Goal: Transaction & Acquisition: Purchase product/service

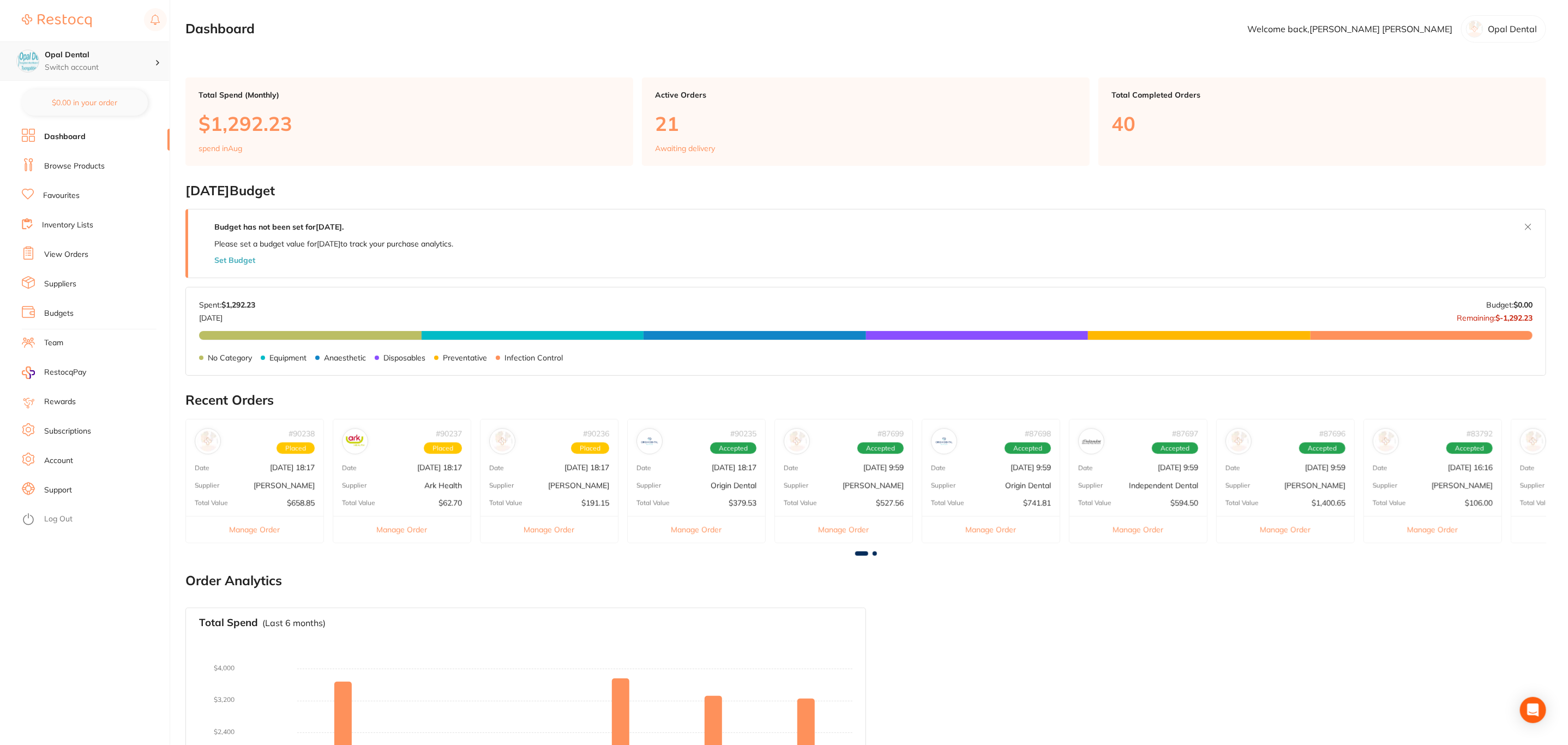
click at [120, 69] on p "Switch account" at bounding box center [99, 68] width 110 height 11
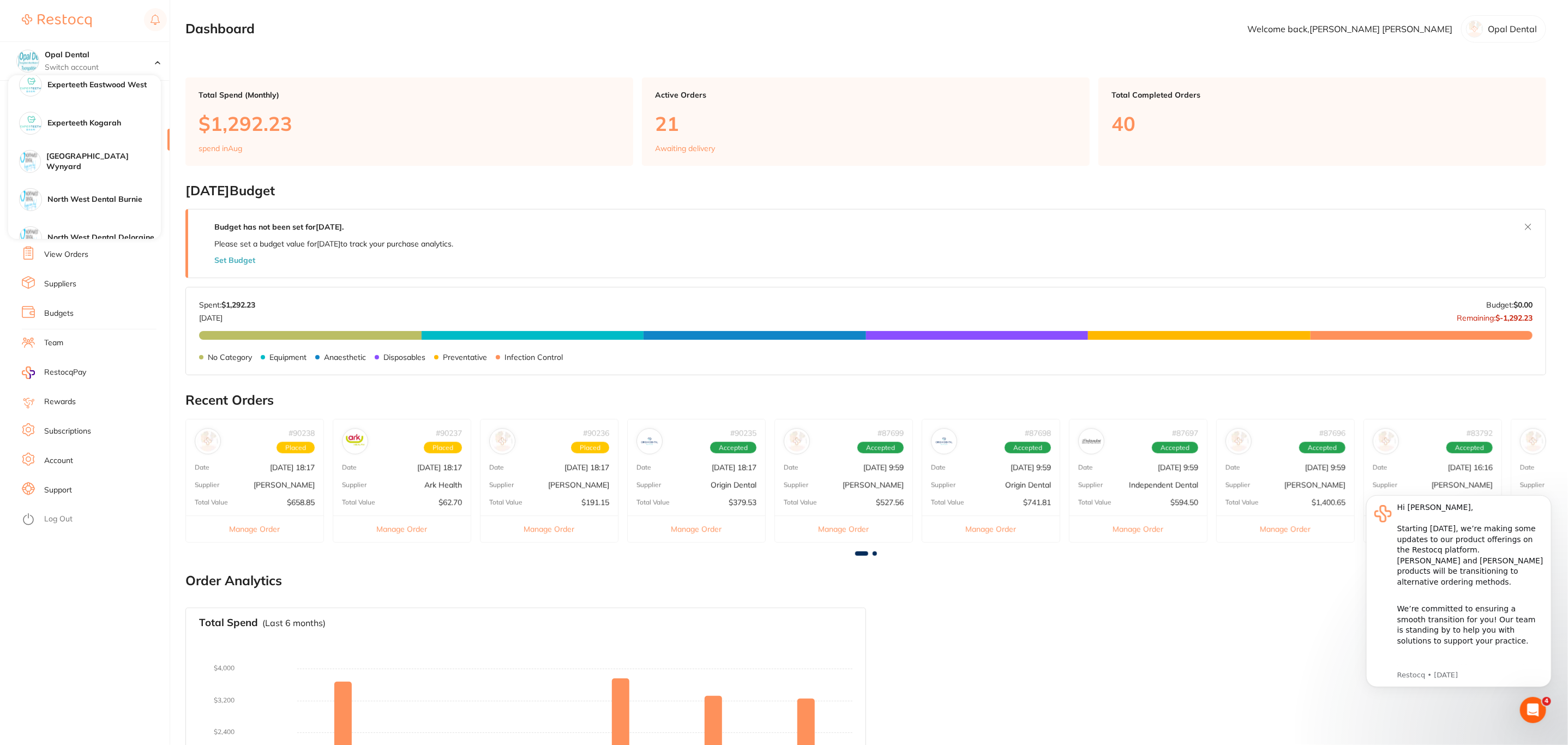
scroll to position [163, 0]
click at [121, 127] on div "Experteeth Kogarah" at bounding box center [84, 121] width 152 height 38
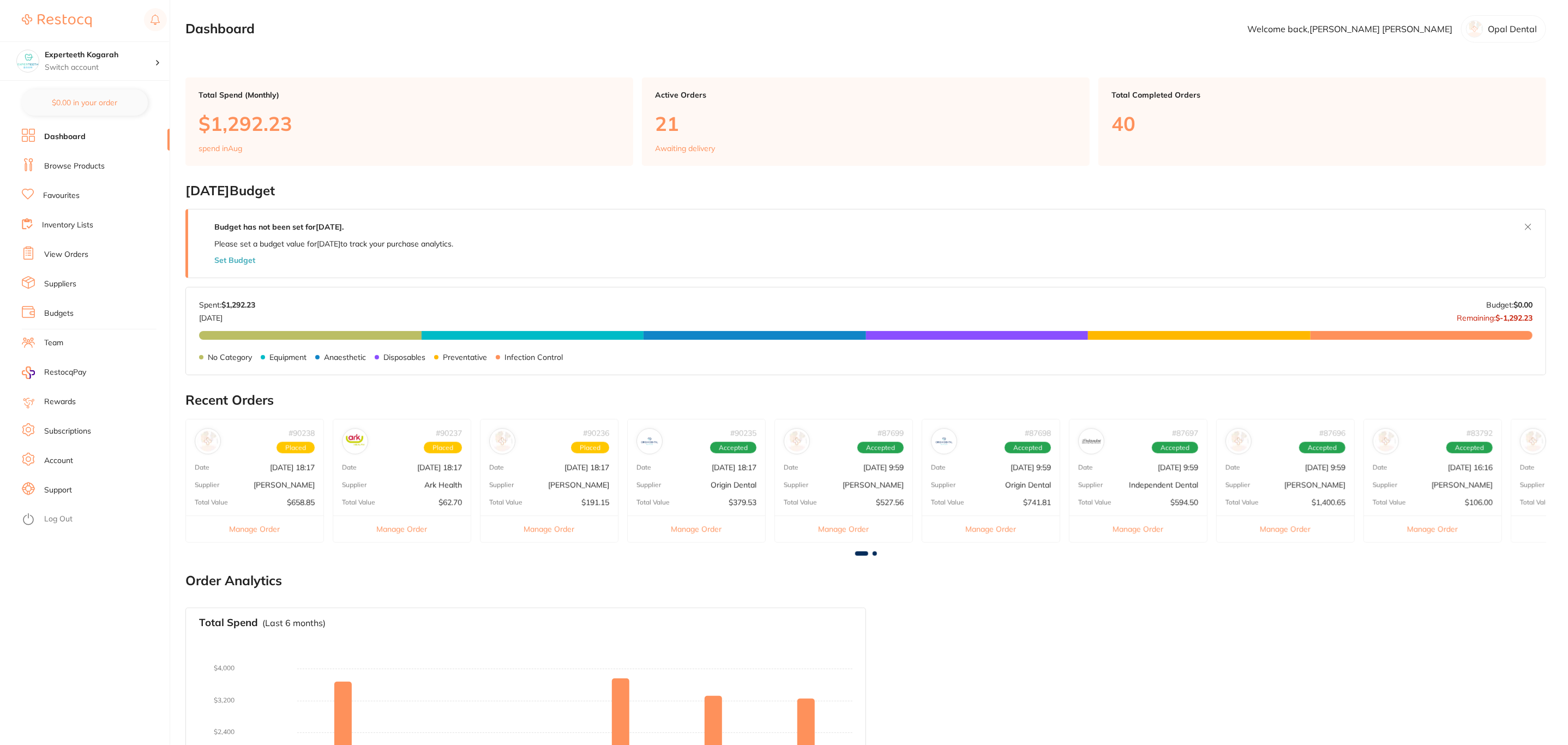
checkbox input "false"
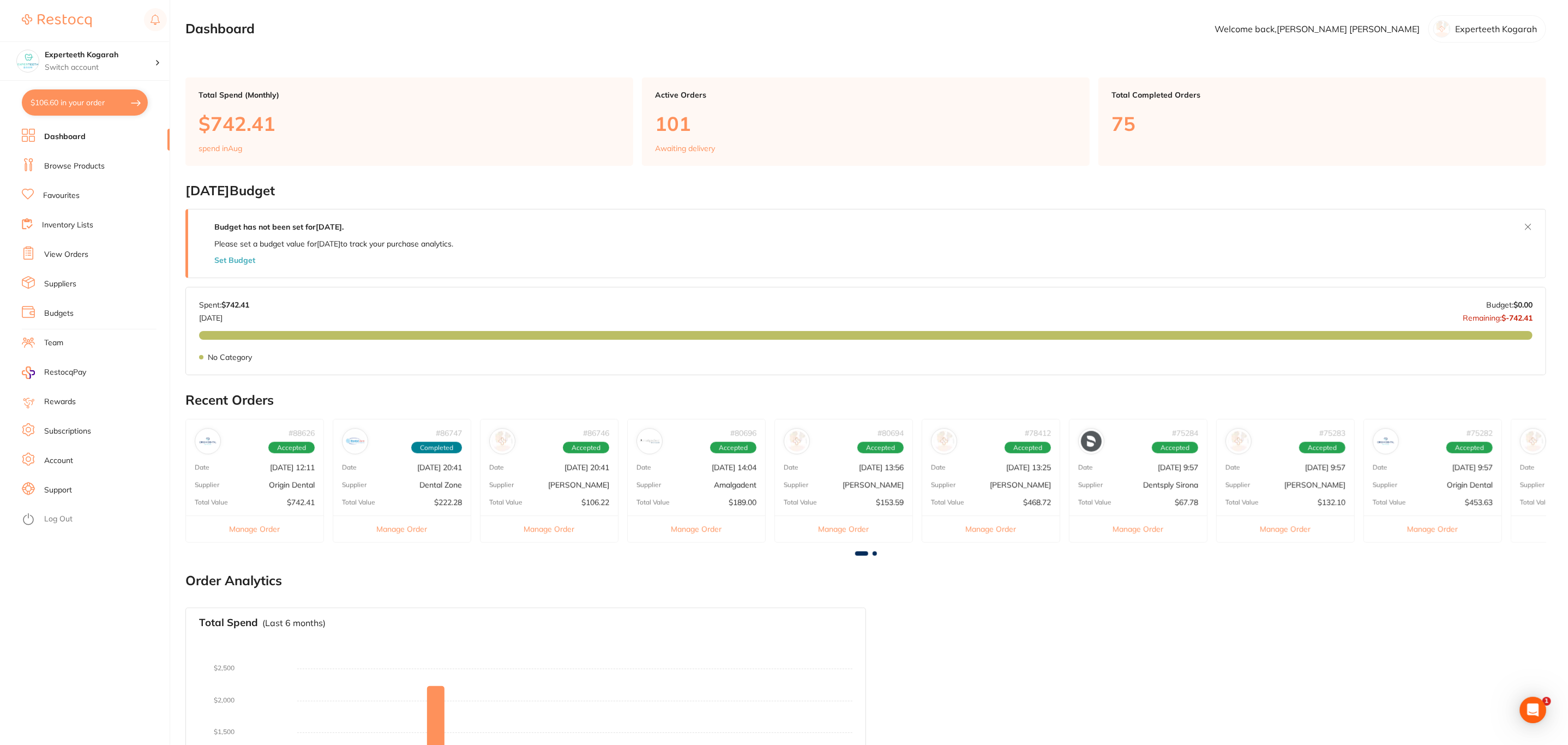
click at [87, 164] on link "Browse Products" at bounding box center [74, 166] width 60 height 11
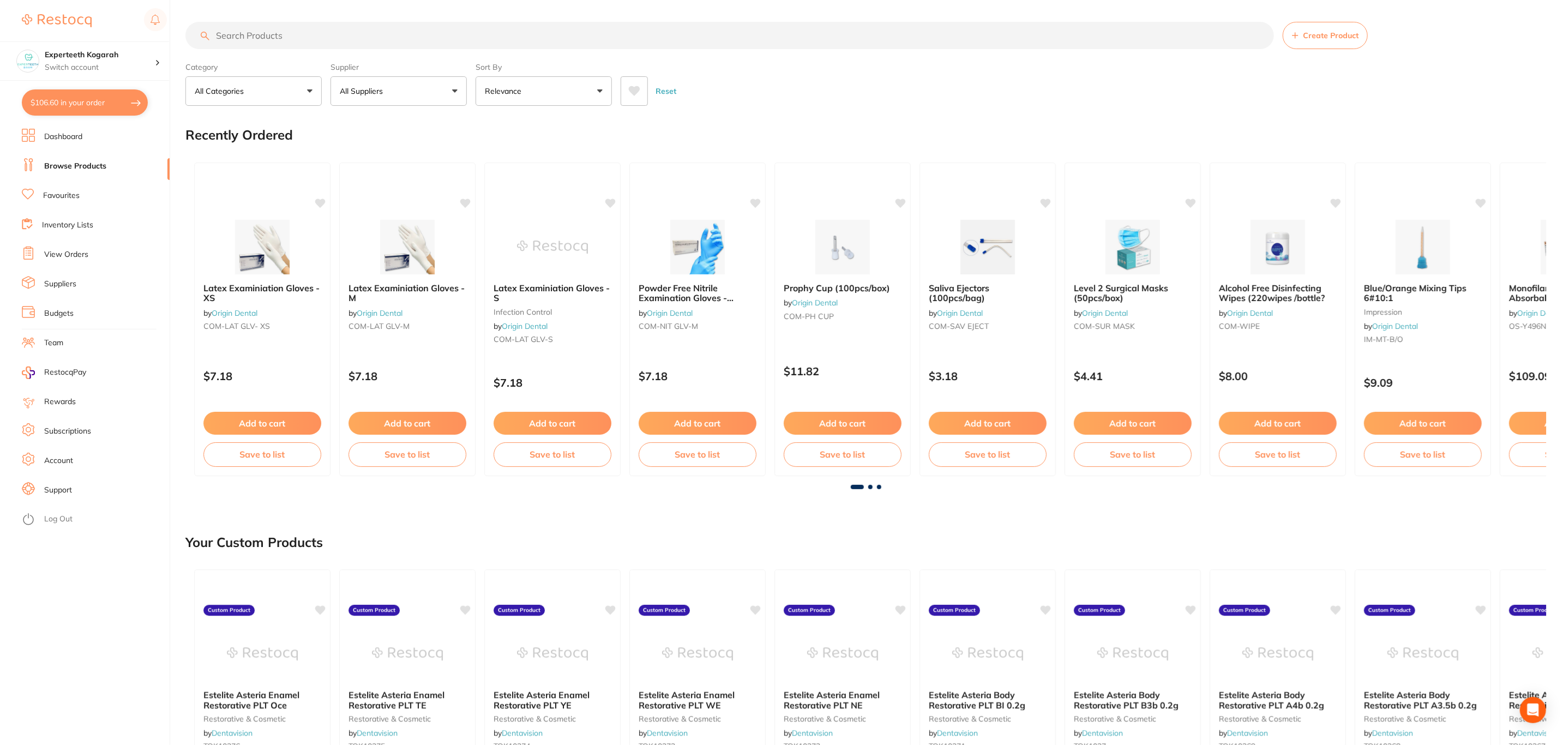
click at [390, 92] on span at bounding box center [389, 91] width 4 height 4
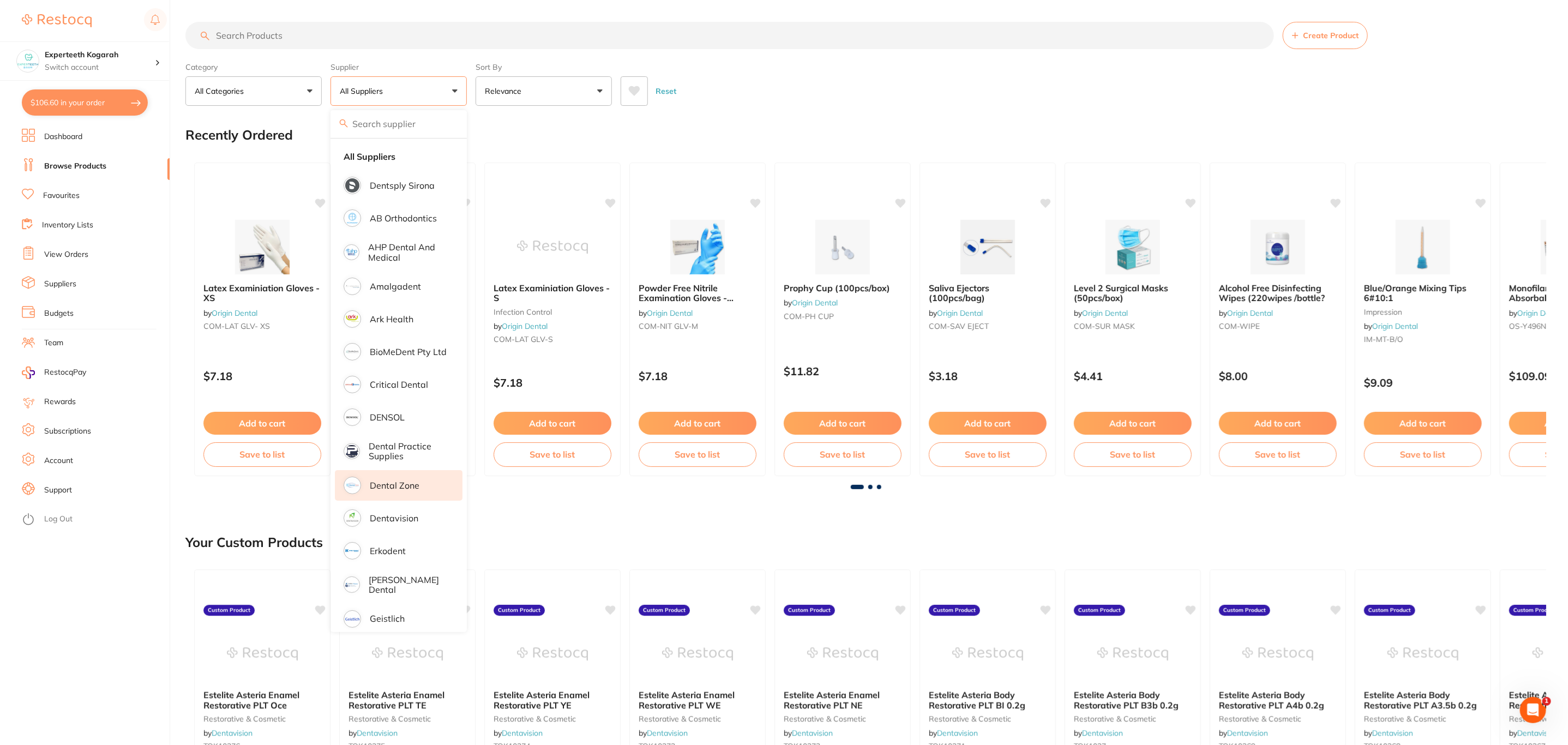
click at [424, 483] on li "Dental Zone" at bounding box center [398, 485] width 127 height 30
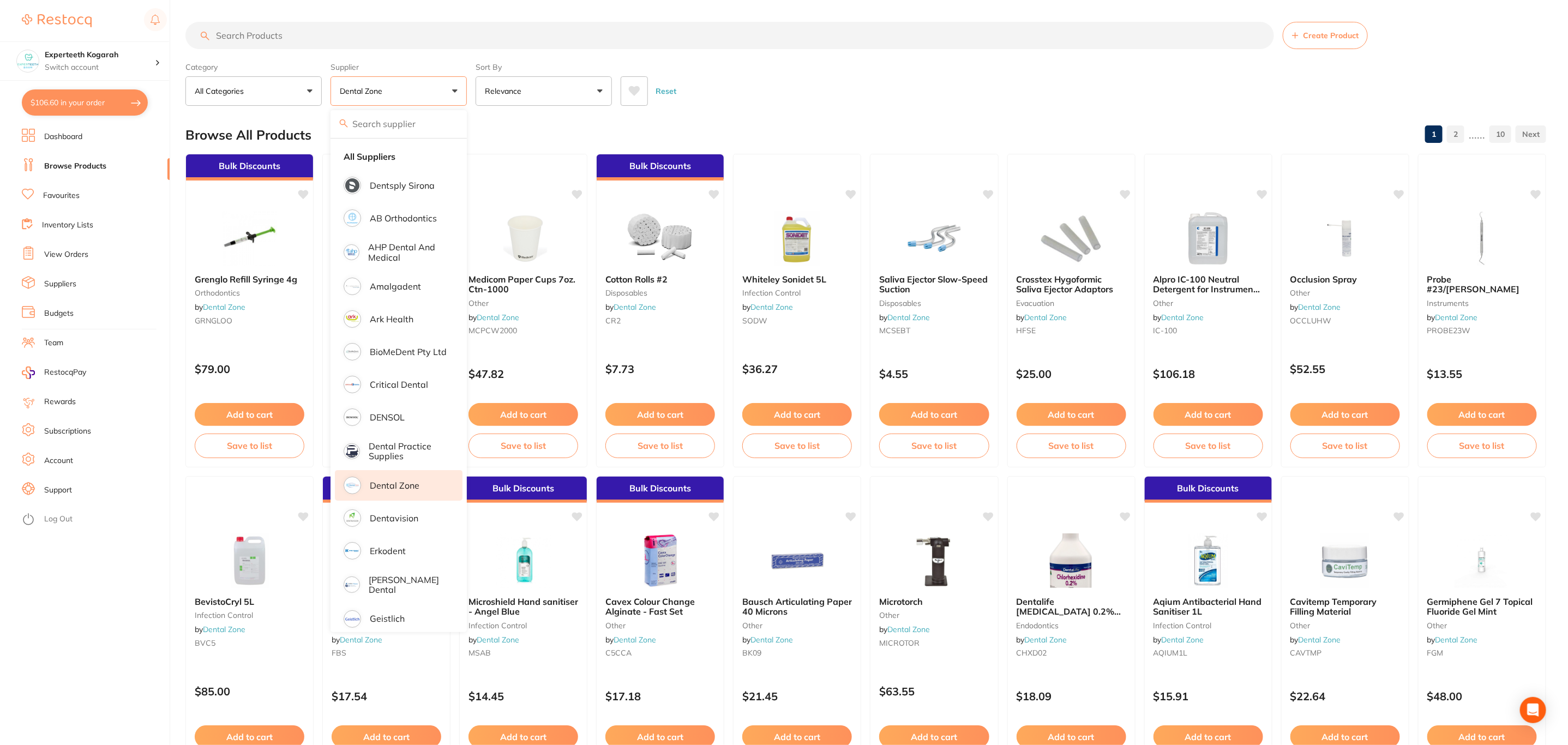
click at [302, 30] on input "search" at bounding box center [729, 35] width 1088 height 27
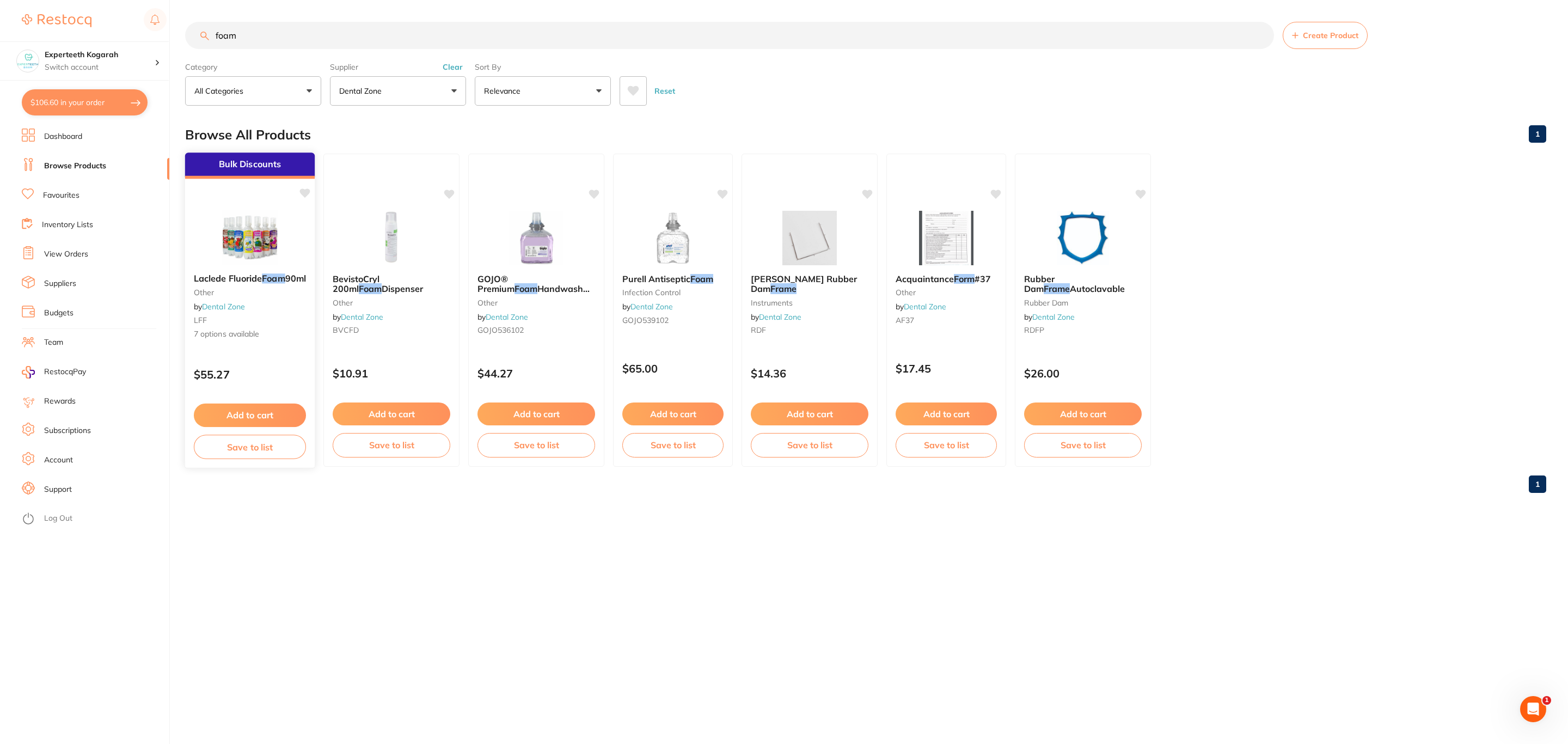
type input "foam"
click at [234, 255] on img at bounding box center [250, 237] width 71 height 55
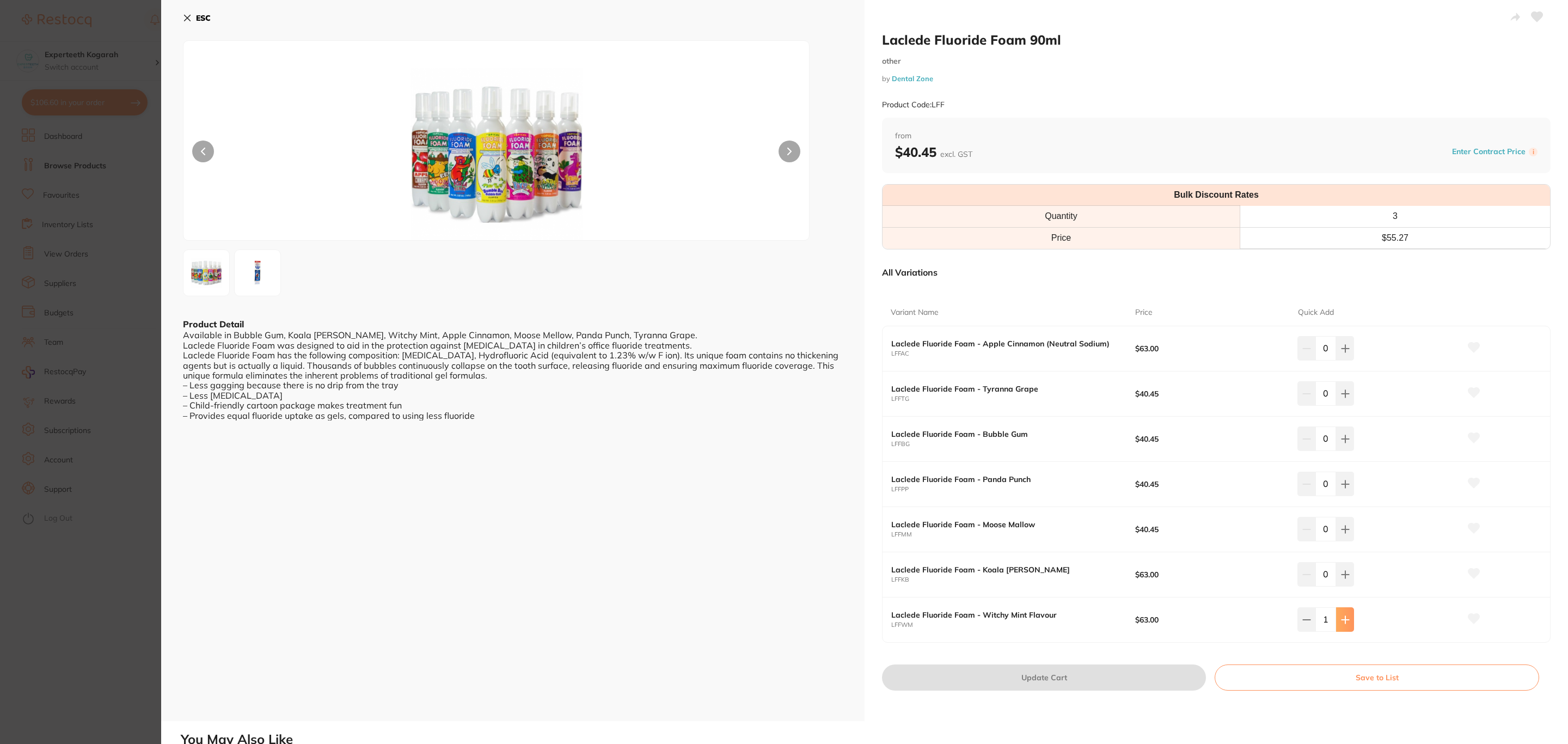
click at [1343, 352] on icon at bounding box center [1345, 348] width 7 height 7
type input "2"
click at [1121, 688] on button "Update Cart" at bounding box center [1044, 677] width 324 height 26
type input "2"
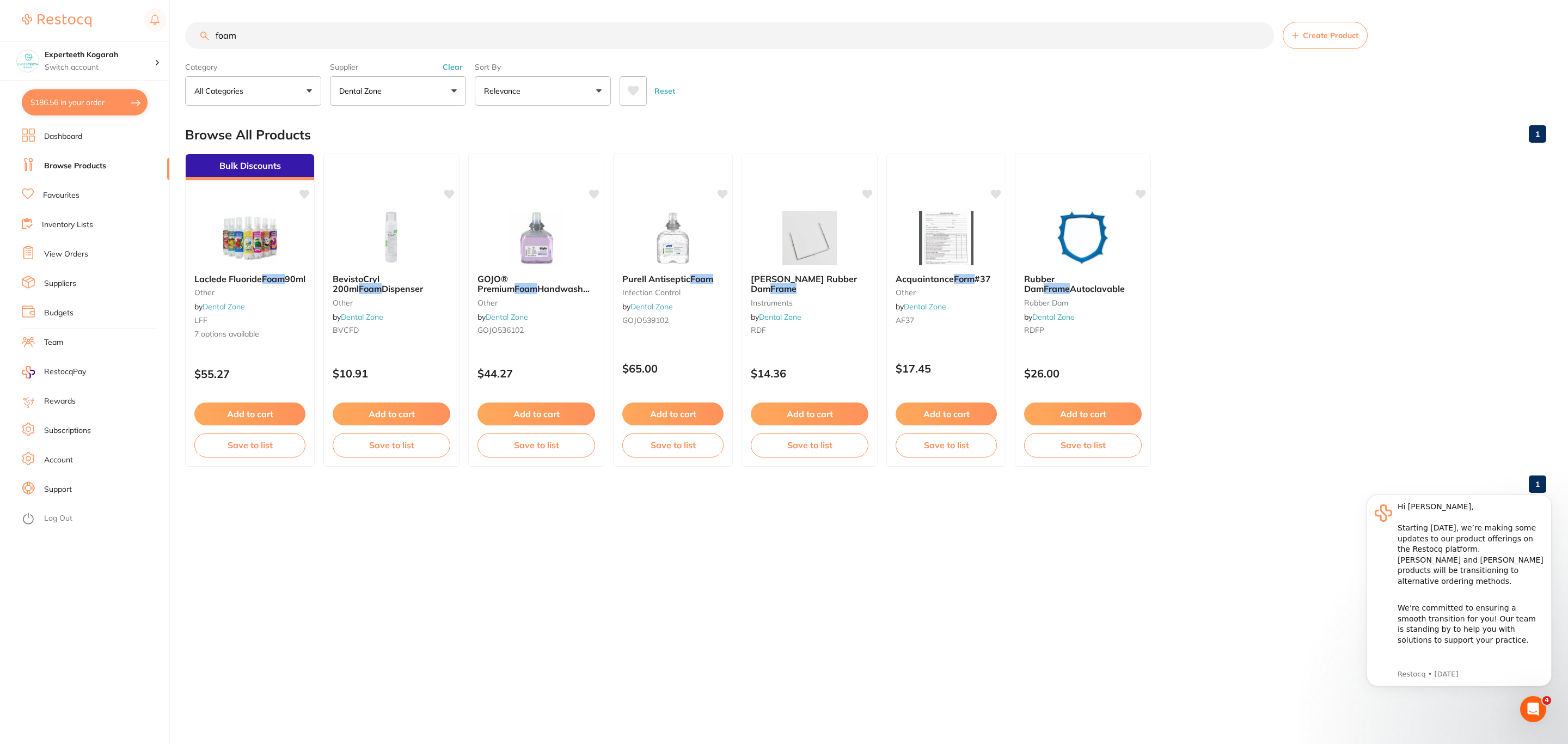
click at [56, 104] on button "$186.56 in your order" at bounding box center [85, 102] width 126 height 26
checkbox input "true"
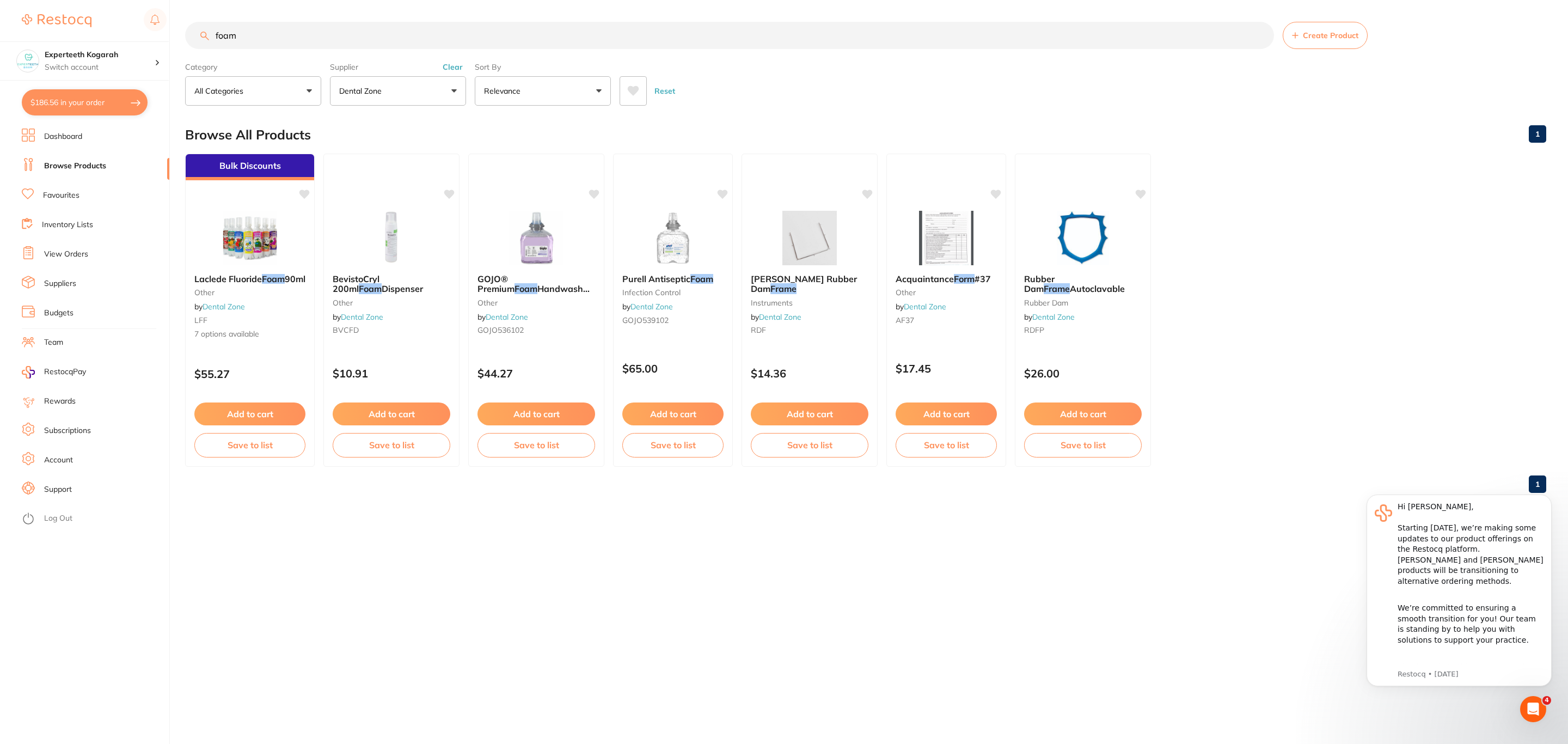
checkbox input "true"
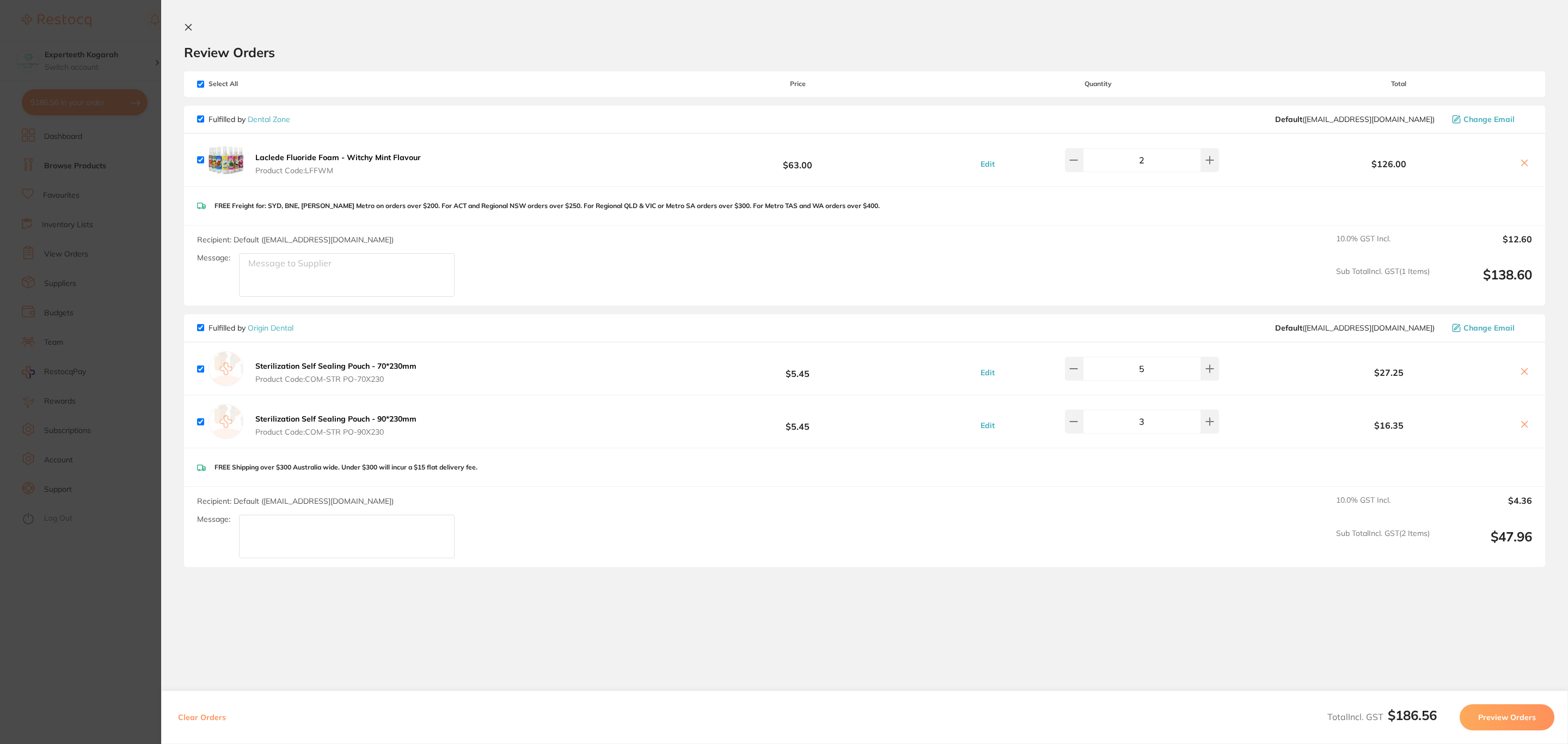
click at [51, 188] on section "Update RRP Set your pre negotiated price for this item. Item Agreed RRP (excl. …" at bounding box center [784, 372] width 1568 height 744
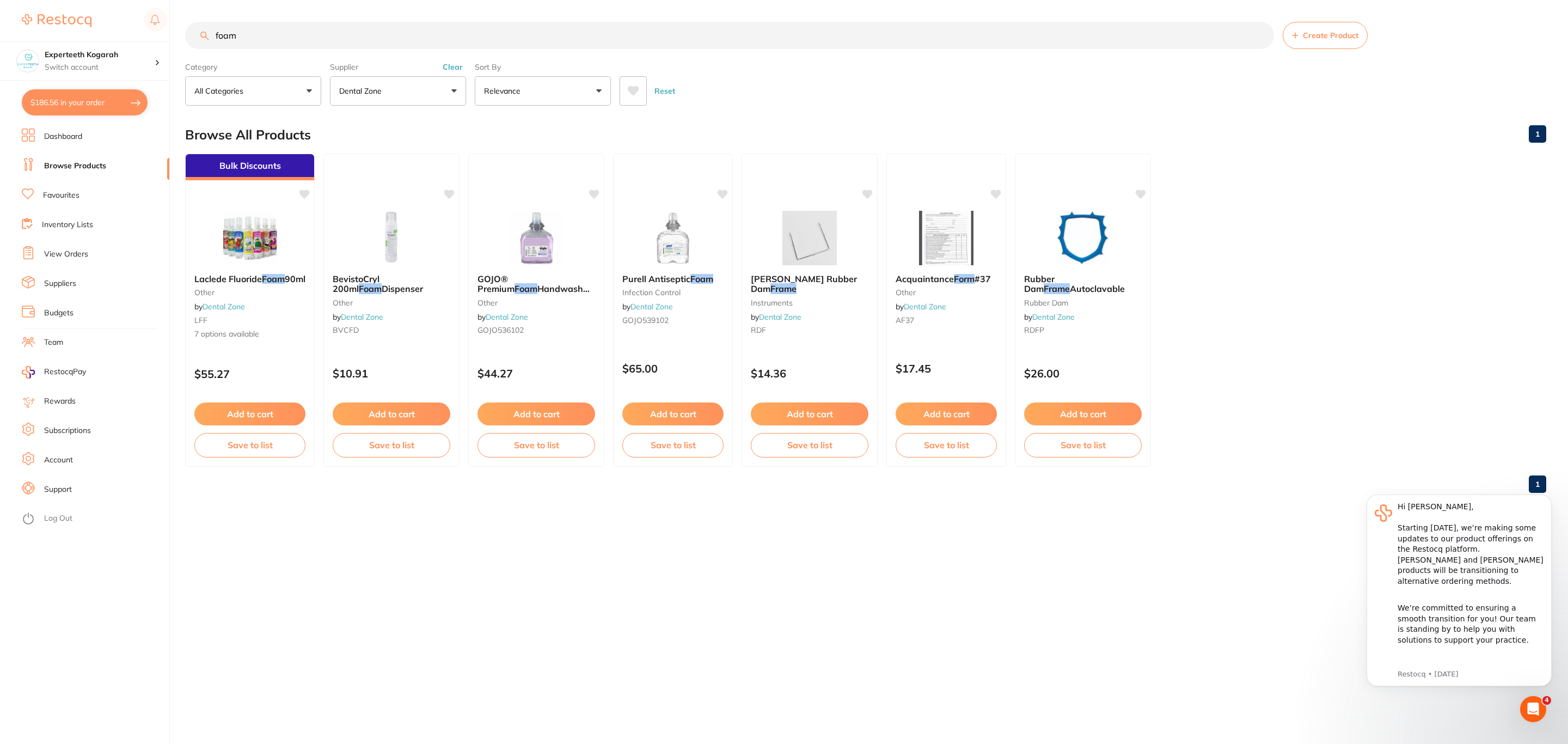
drag, startPoint x: 291, startPoint y: 39, endPoint x: 170, endPoint y: 39, distance: 121.0
click at [170, 39] on div "$186.56 Experteeth Kogarah Switch account Riaz [MEDICAL_DATA] Experteeth Dental…" at bounding box center [784, 372] width 1568 height 744
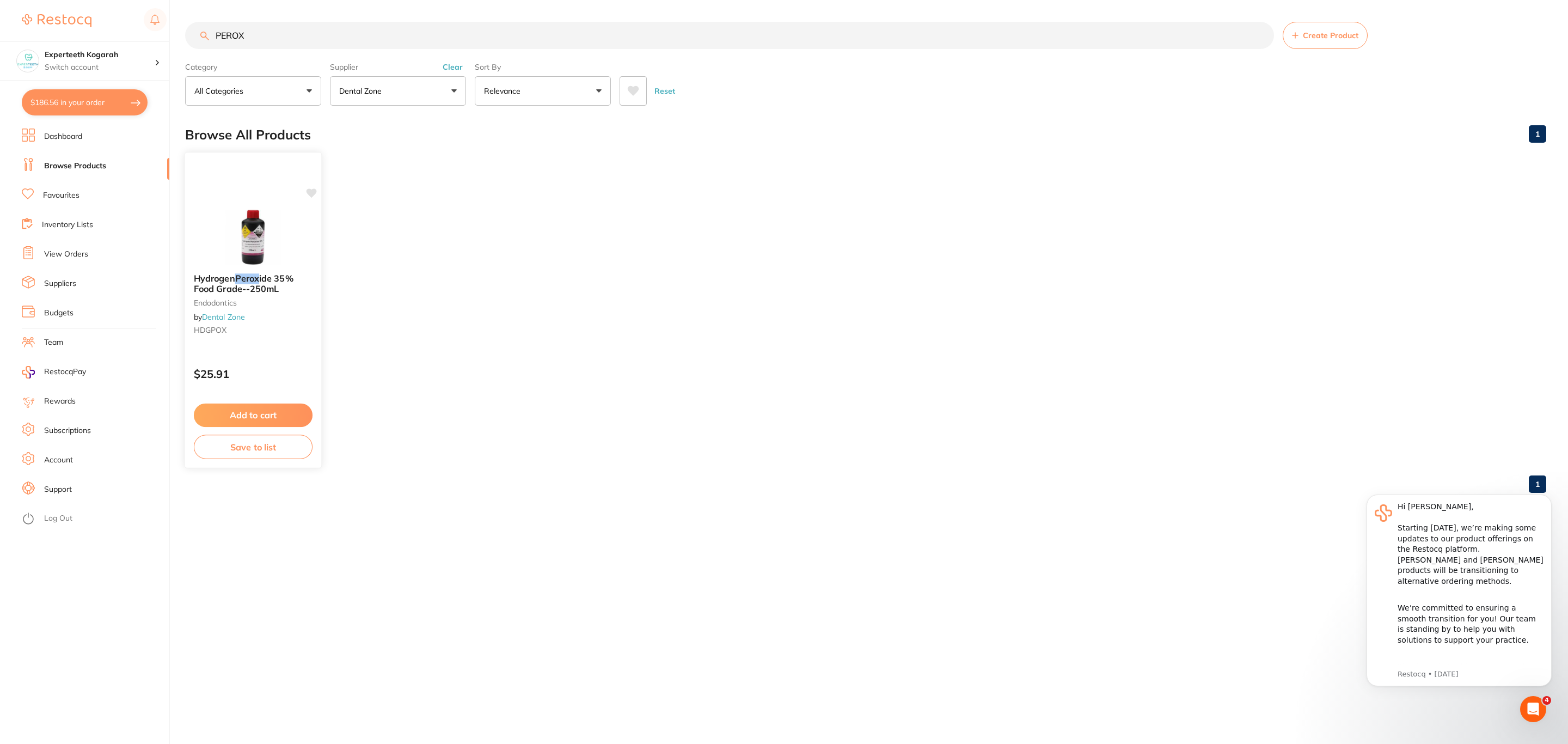
type input "PEROX"
click at [275, 199] on div "Hydrogen Perox ide 35% Food Grade--250mL Endodontics by Dental Zone HDGPOX $25.…" at bounding box center [253, 310] width 136 height 313
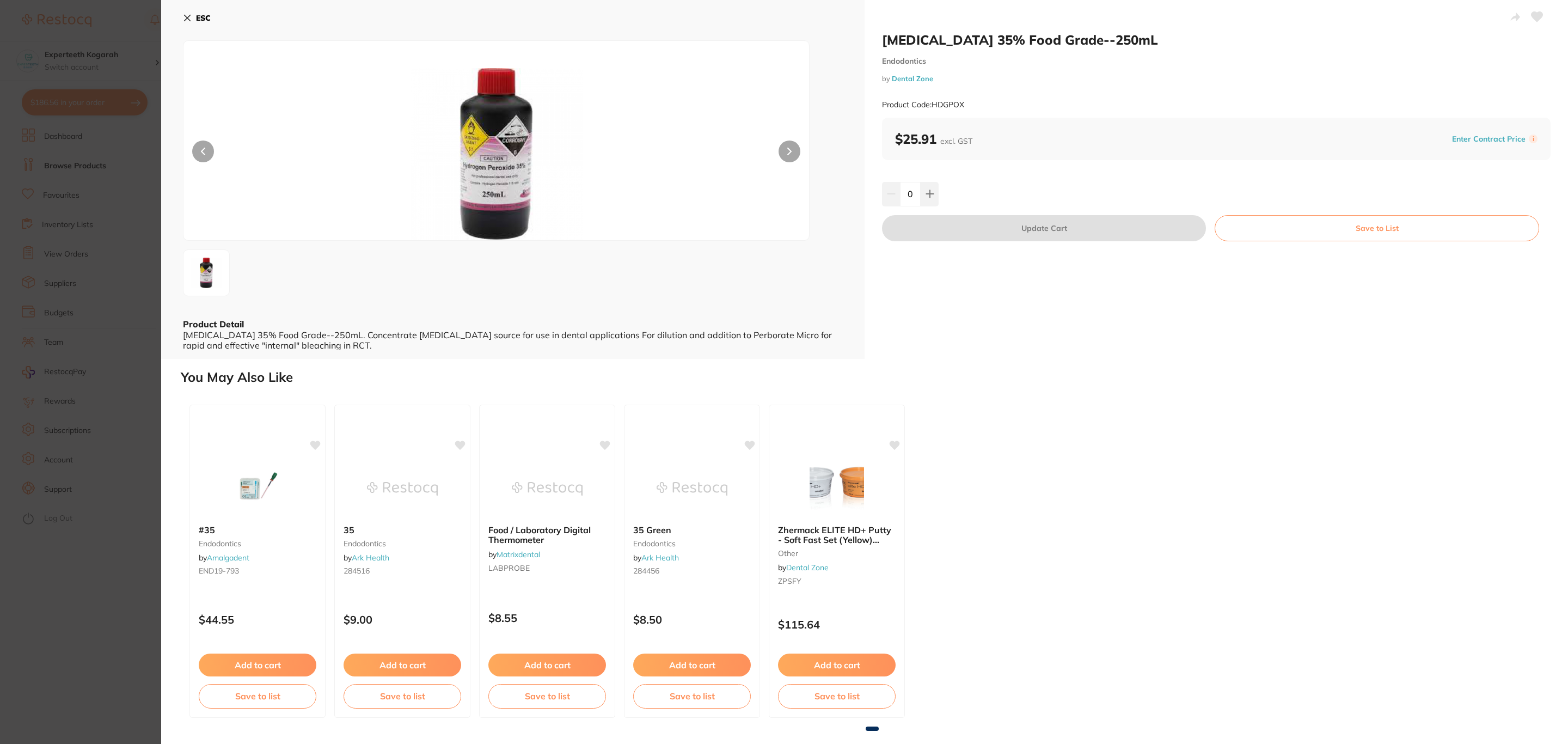
click at [120, 230] on section "[MEDICAL_DATA] 35% Food Grade--250mL Endodontics by Dental Zone Product Code: H…" at bounding box center [784, 372] width 1568 height 744
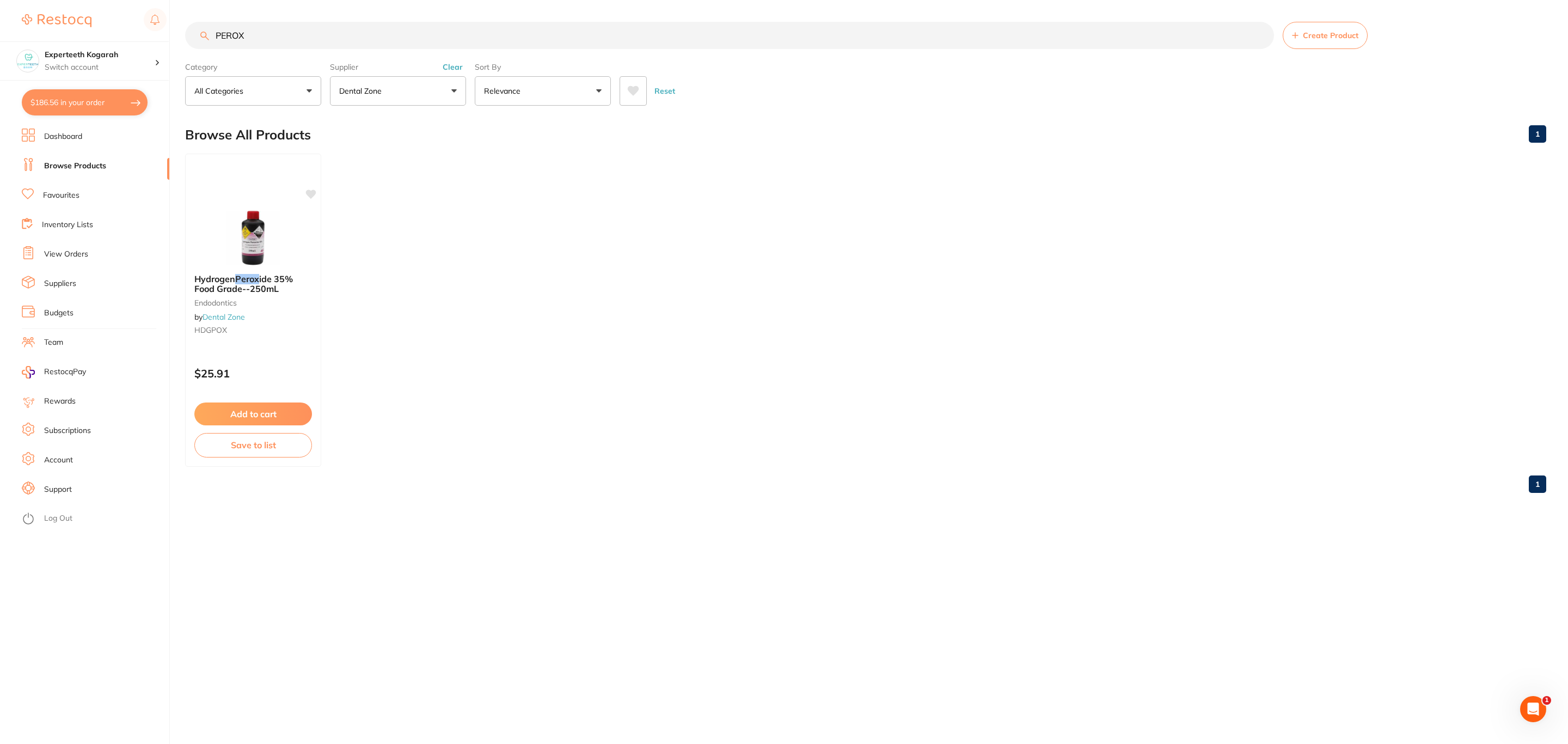
click at [462, 92] on button "Dental Zone" at bounding box center [398, 91] width 136 height 29
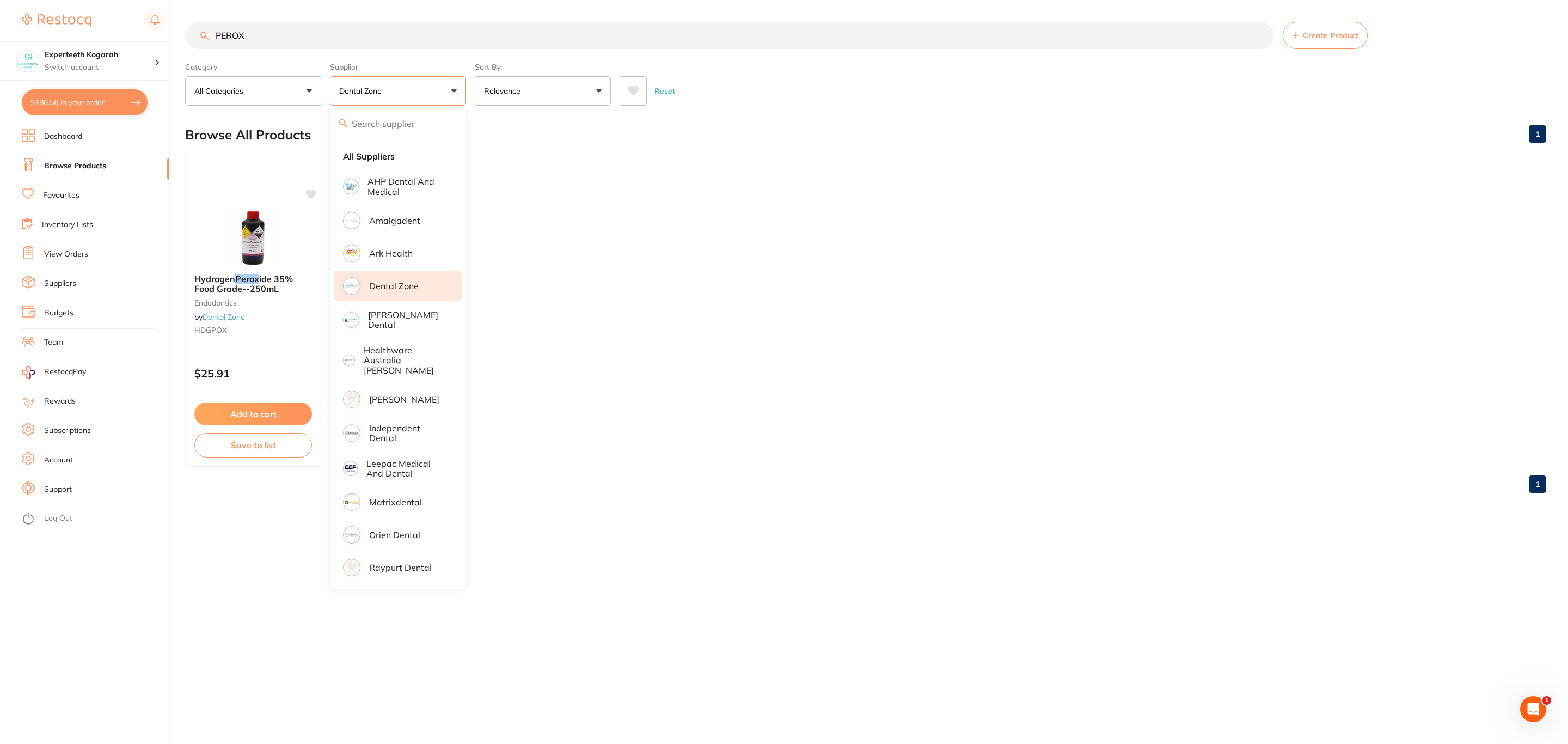
click at [394, 278] on li "Dental Zone" at bounding box center [397, 286] width 127 height 30
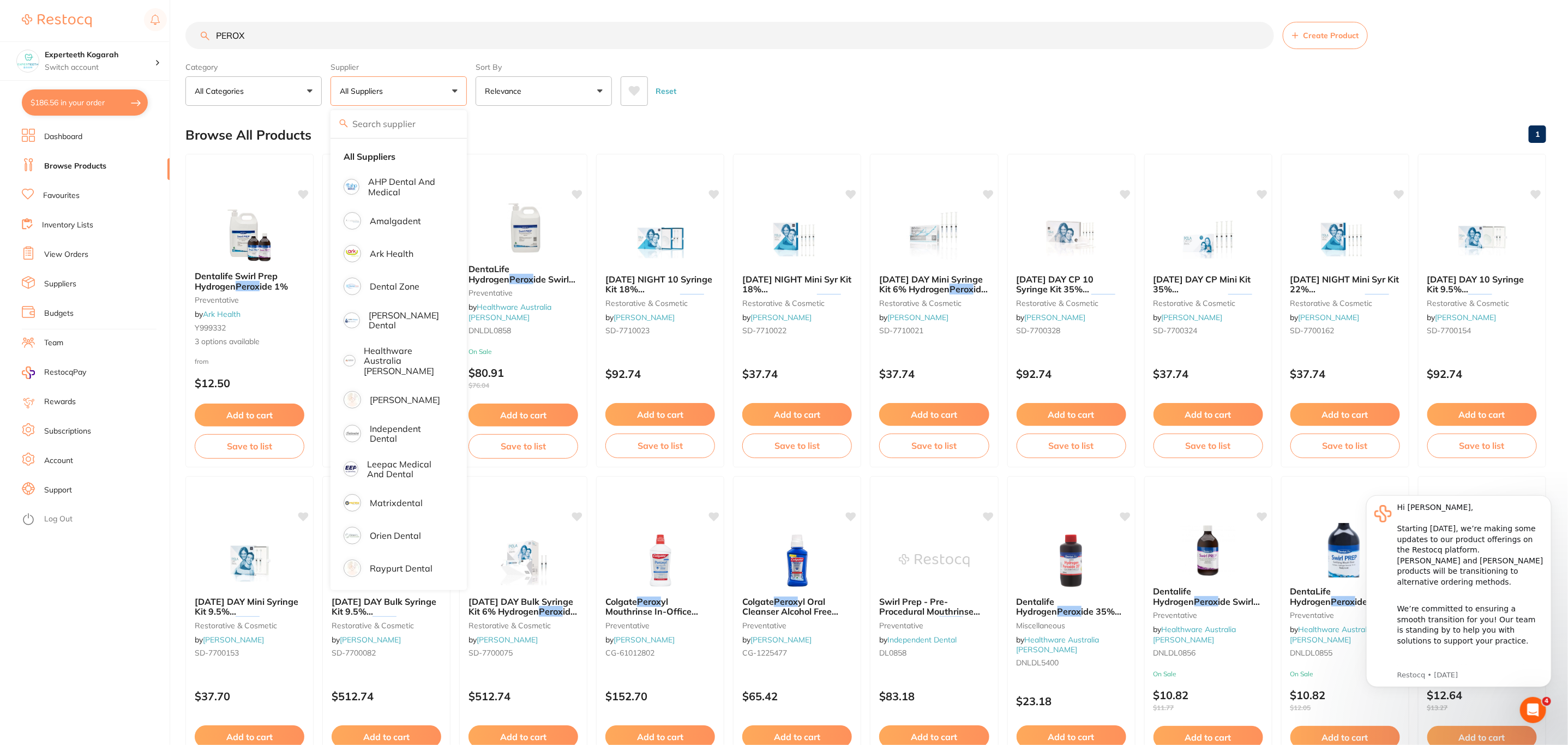
click at [781, 130] on div "Browse All Products 1" at bounding box center [866, 135] width 1361 height 37
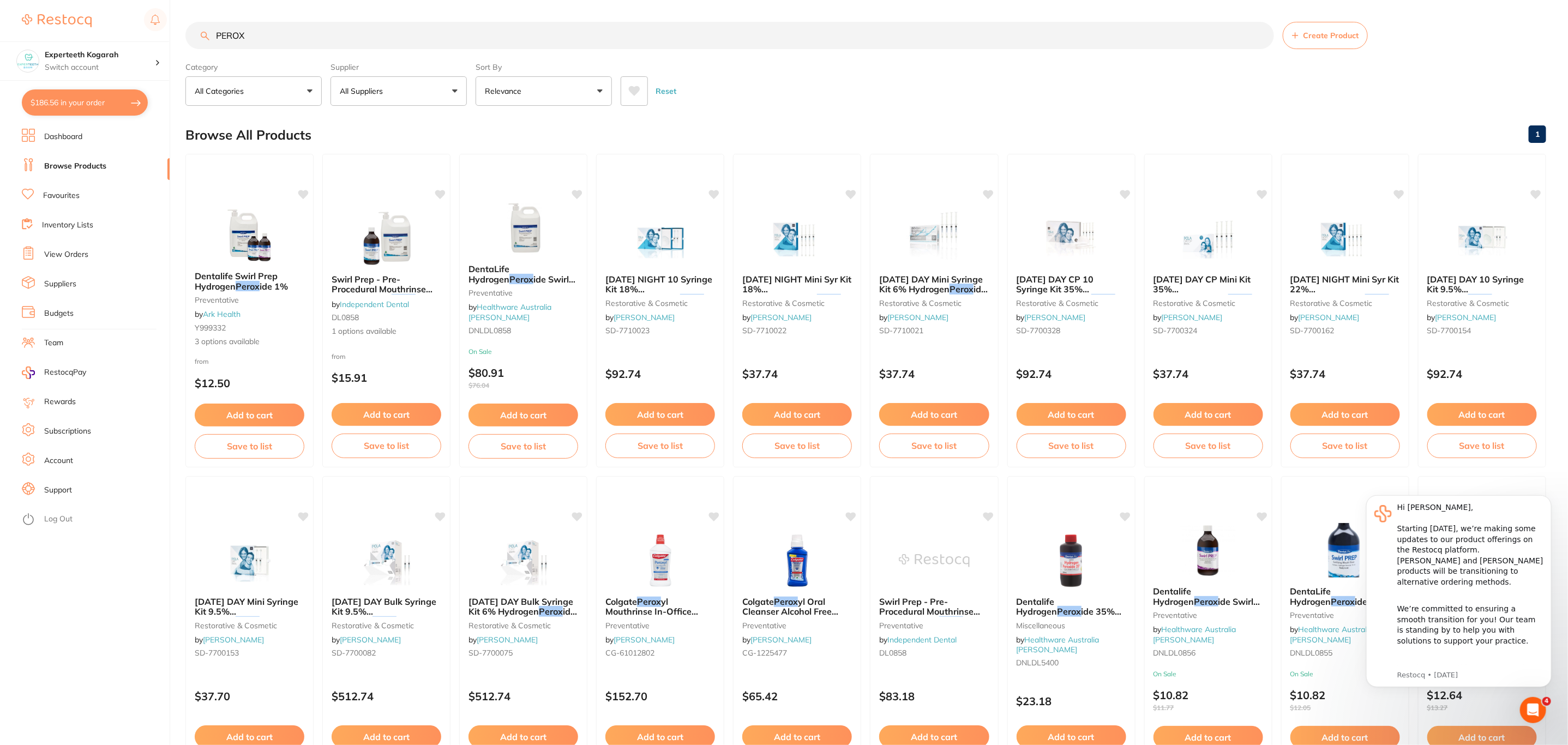
click at [367, 94] on p "All Suppliers" at bounding box center [363, 91] width 48 height 11
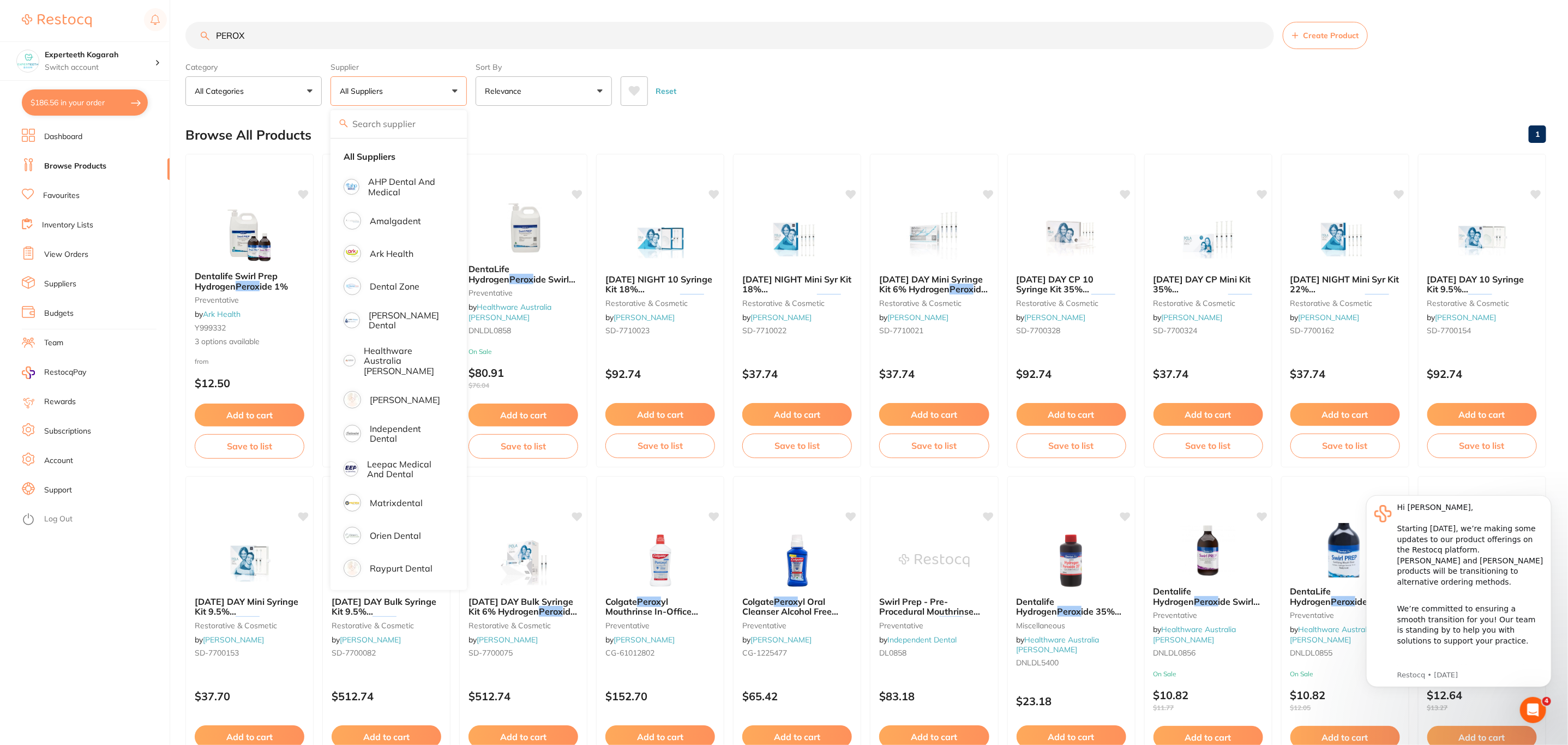
click at [79, 255] on link "View Orders" at bounding box center [66, 255] width 44 height 11
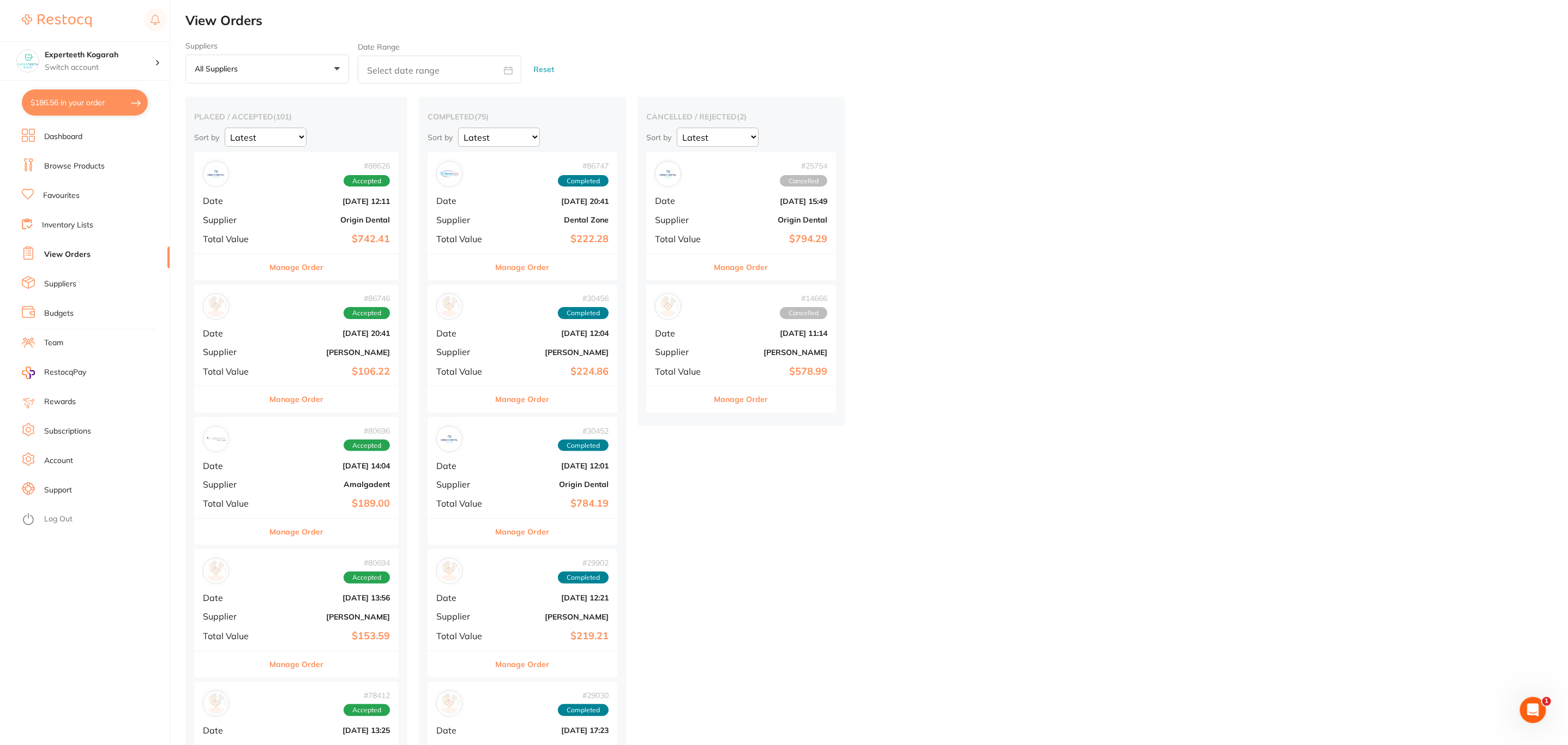
click at [298, 358] on div "# 86746 Accepted Date [DATE] 20:41 Supplier [PERSON_NAME] Total Value $106.22" at bounding box center [296, 335] width 204 height 101
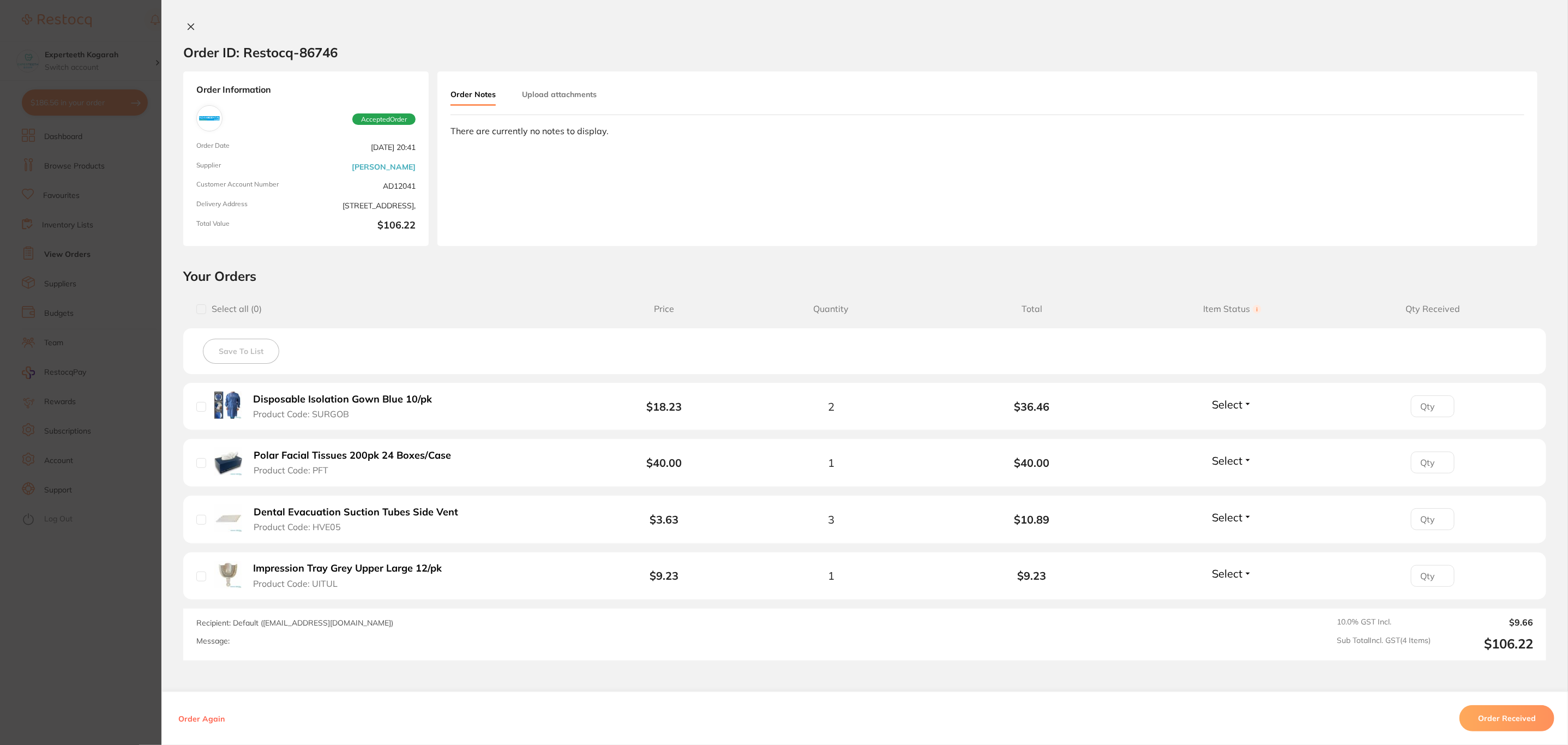
click at [90, 154] on section "Order ID: Restocq- 86746 Order Information Accepted Order Order Date [DATE] 20:…" at bounding box center [784, 372] width 1568 height 745
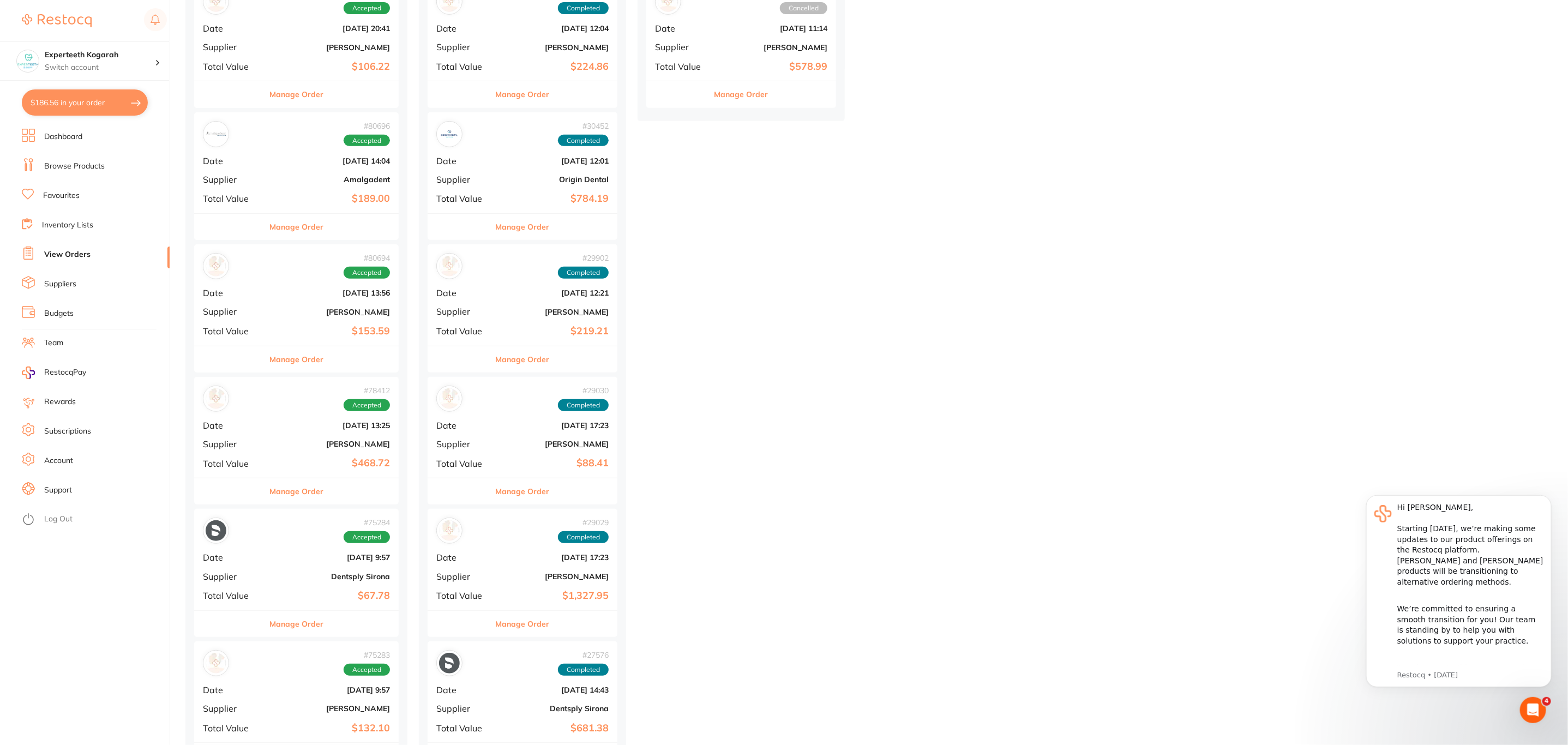
scroll to position [327, 0]
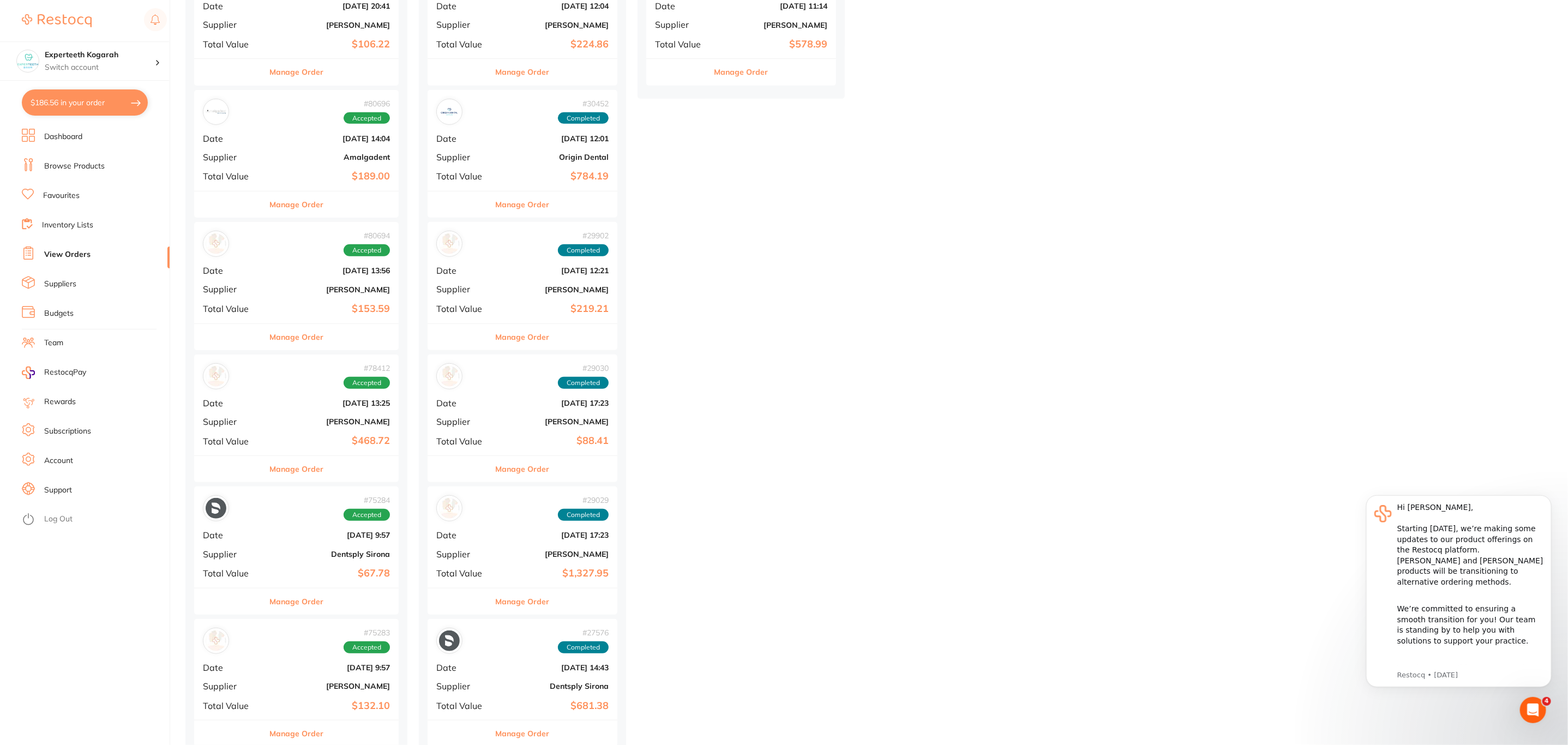
click at [305, 304] on b "$153.59" at bounding box center [330, 308] width 119 height 12
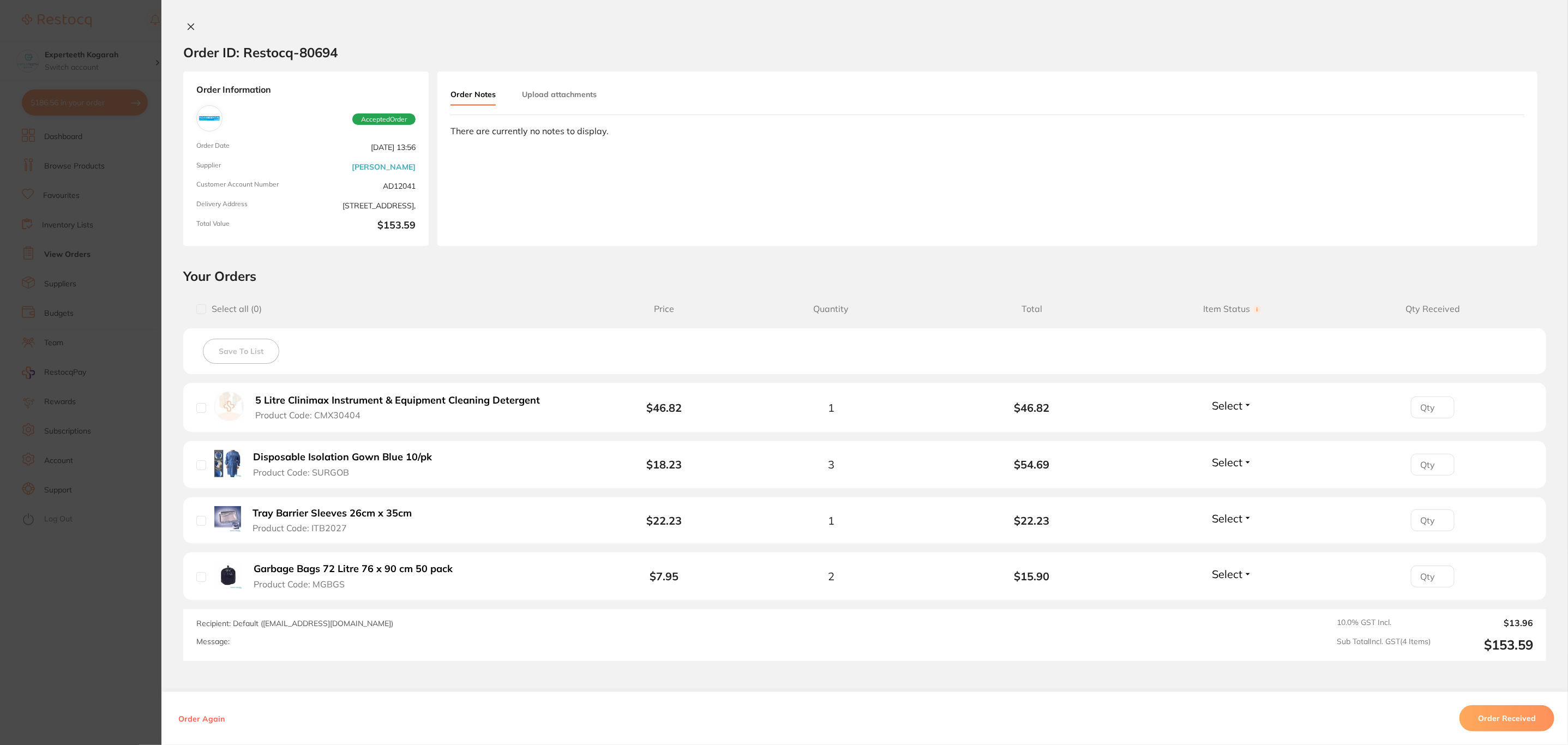
click at [48, 540] on section "Order ID: Restocq- 80694 Order Information Accepted Order Order Date [DATE] 13:…" at bounding box center [784, 372] width 1568 height 745
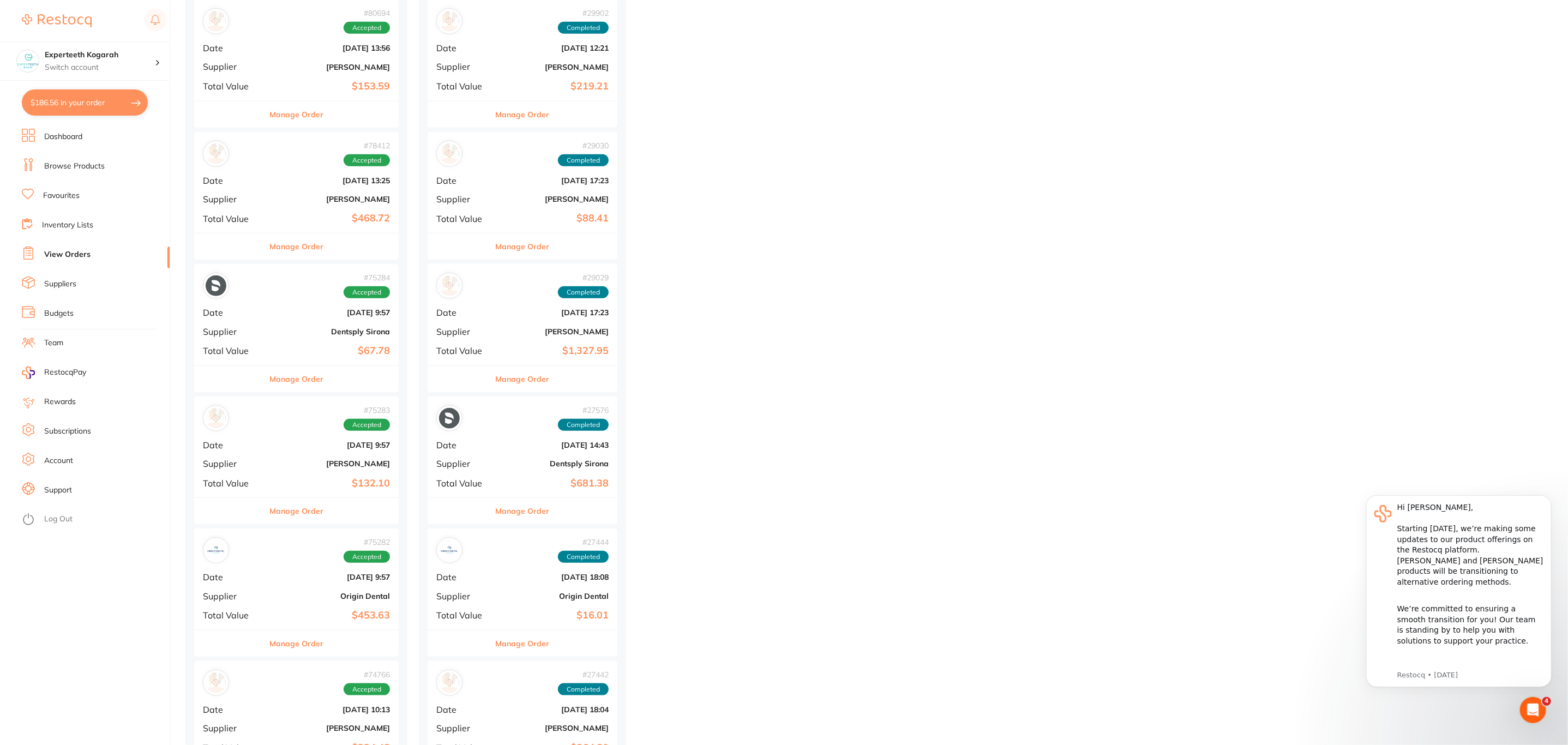
scroll to position [572, 0]
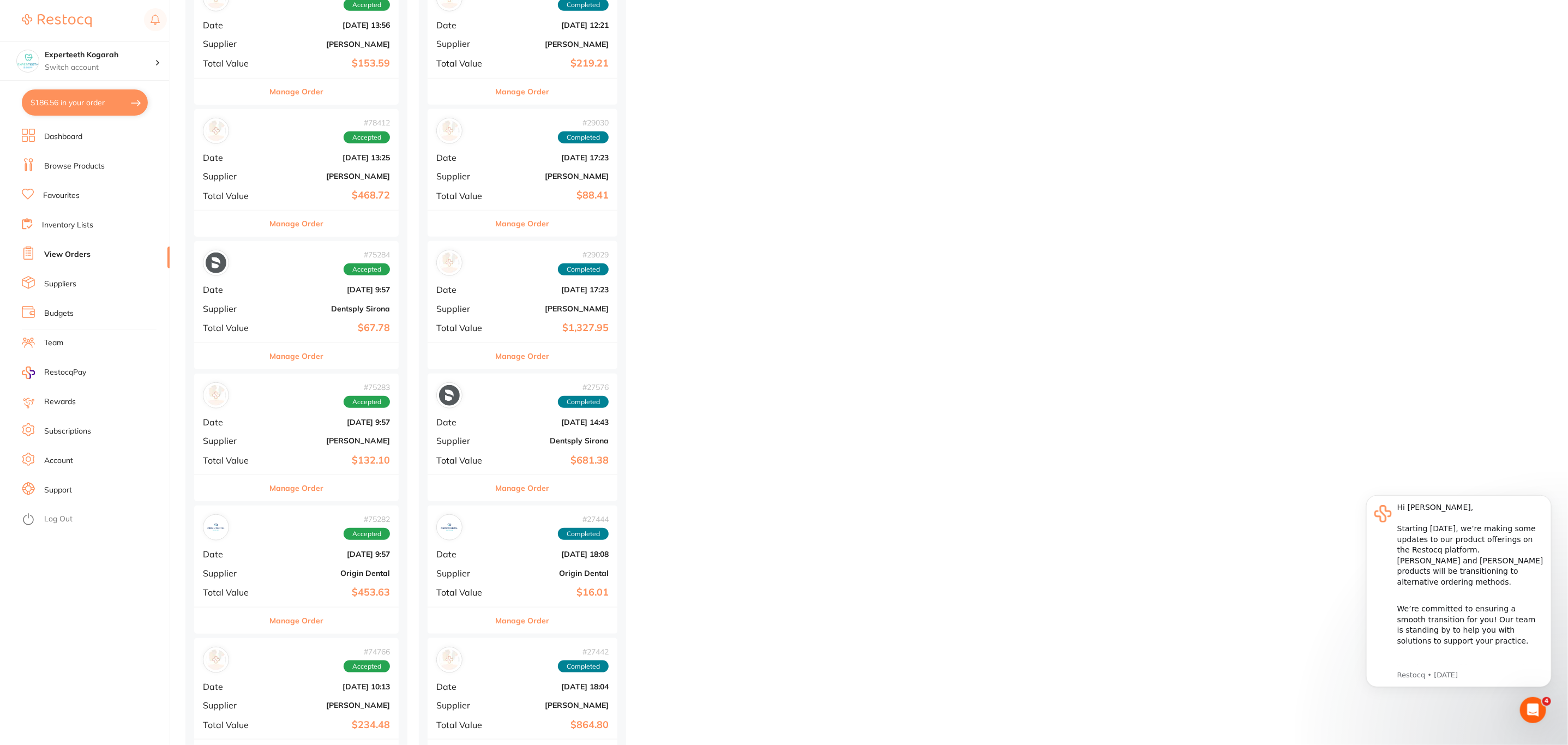
click at [338, 451] on div "# 75283 Accepted Date [DATE] 9:57 Supplier [PERSON_NAME] Total Value $132.10" at bounding box center [296, 424] width 204 height 101
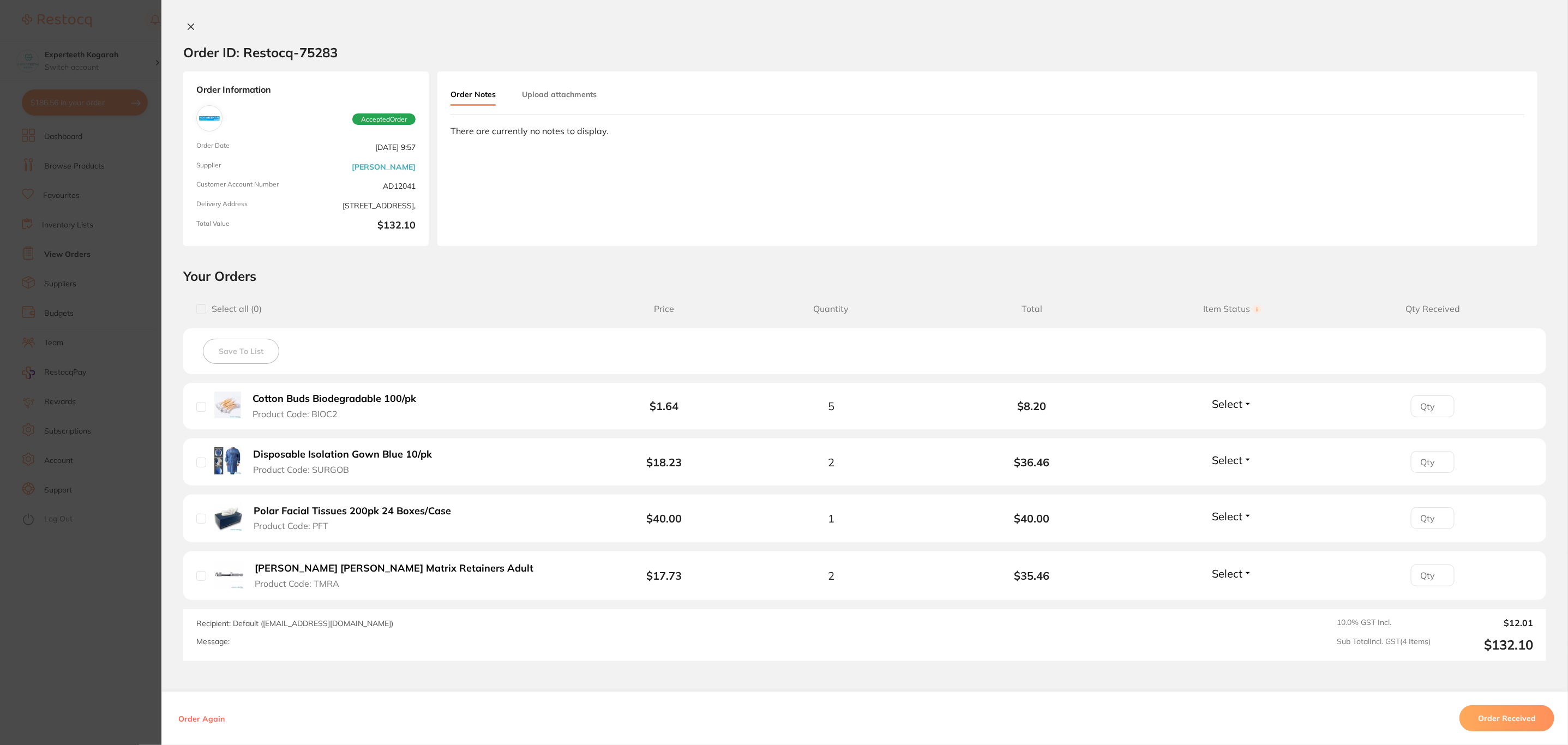
click at [87, 512] on section "Order ID: Restocq- 75283 Order Information Accepted Order Order Date [DATE] 9:5…" at bounding box center [784, 372] width 1568 height 745
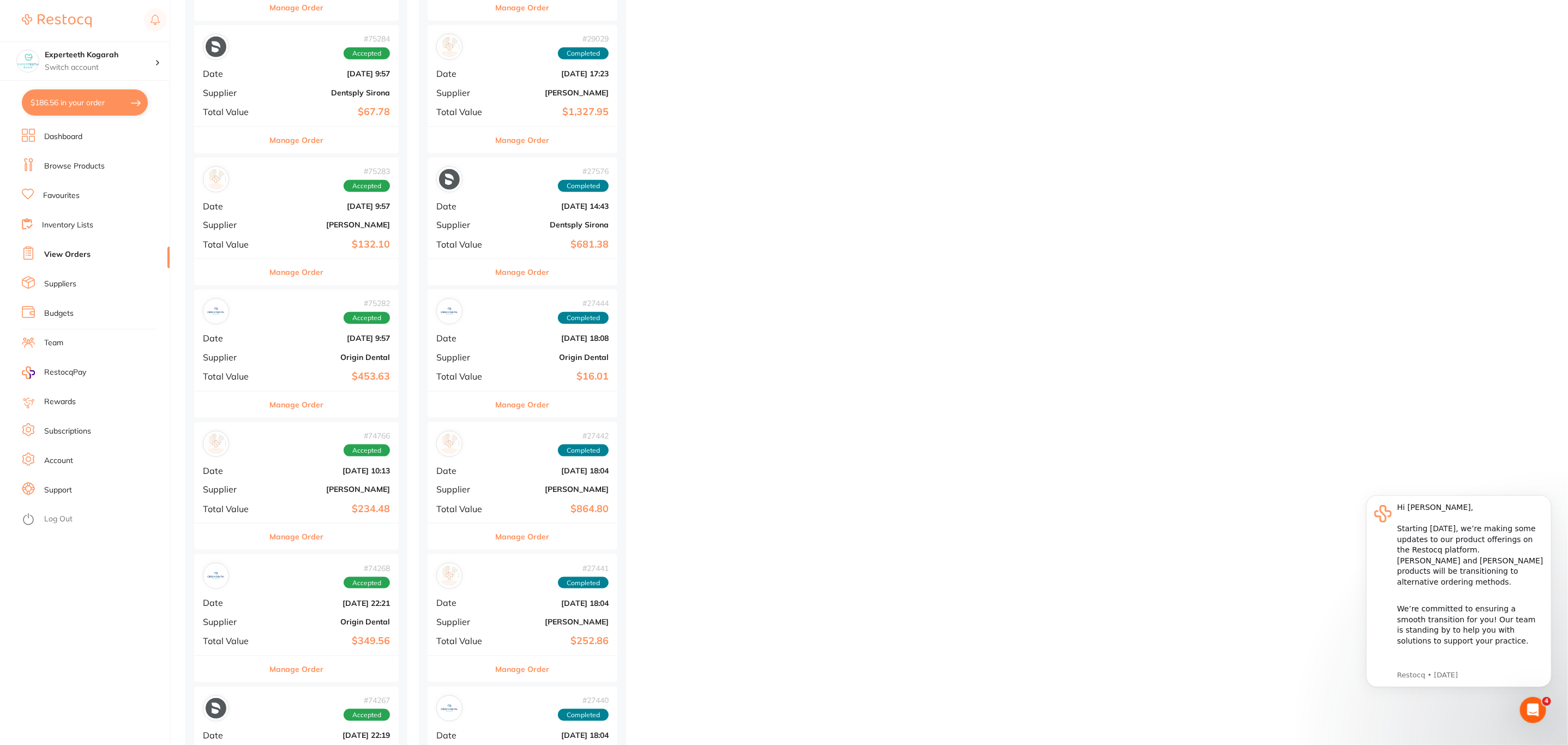
scroll to position [818, 0]
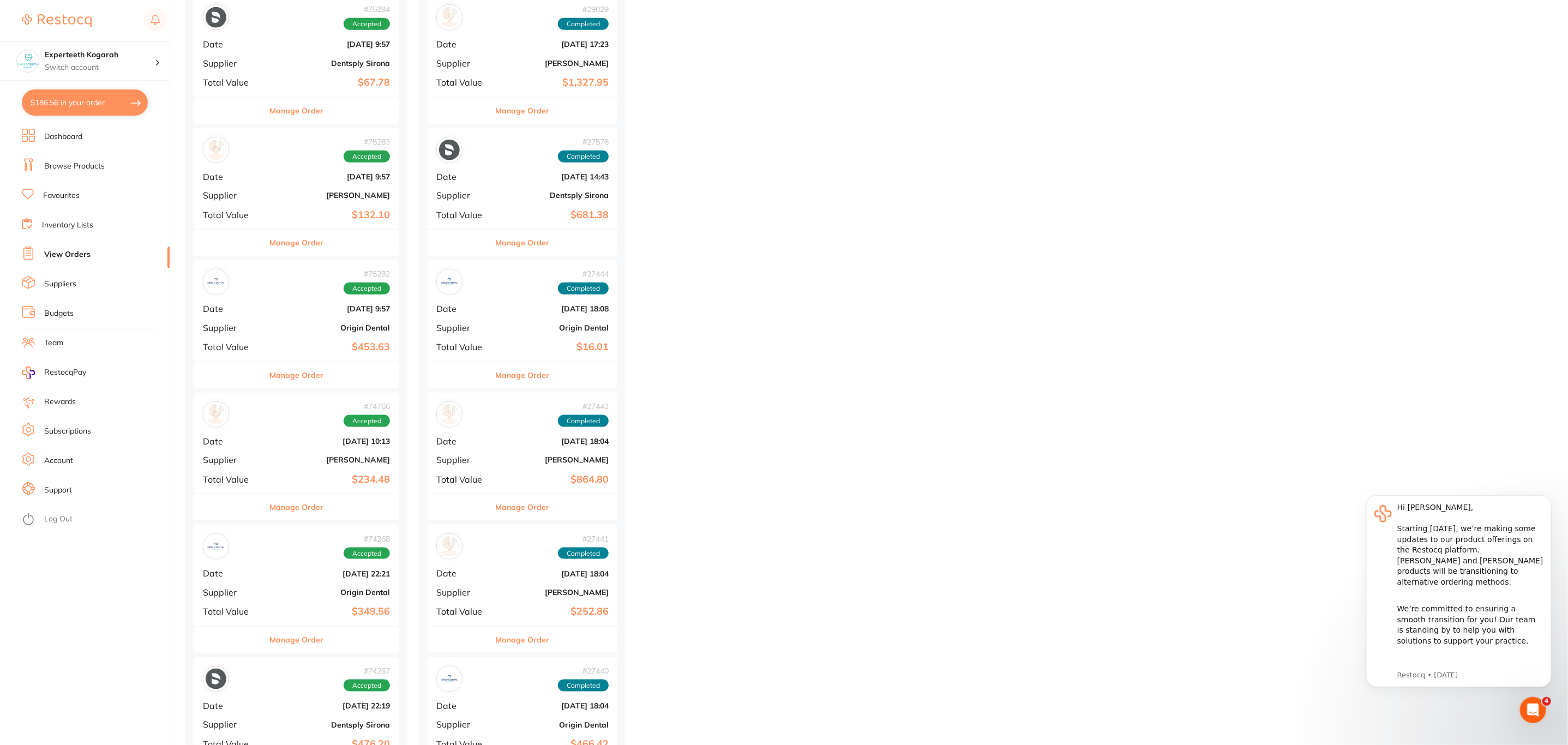
click at [338, 499] on div "Manage Order" at bounding box center [296, 507] width 204 height 27
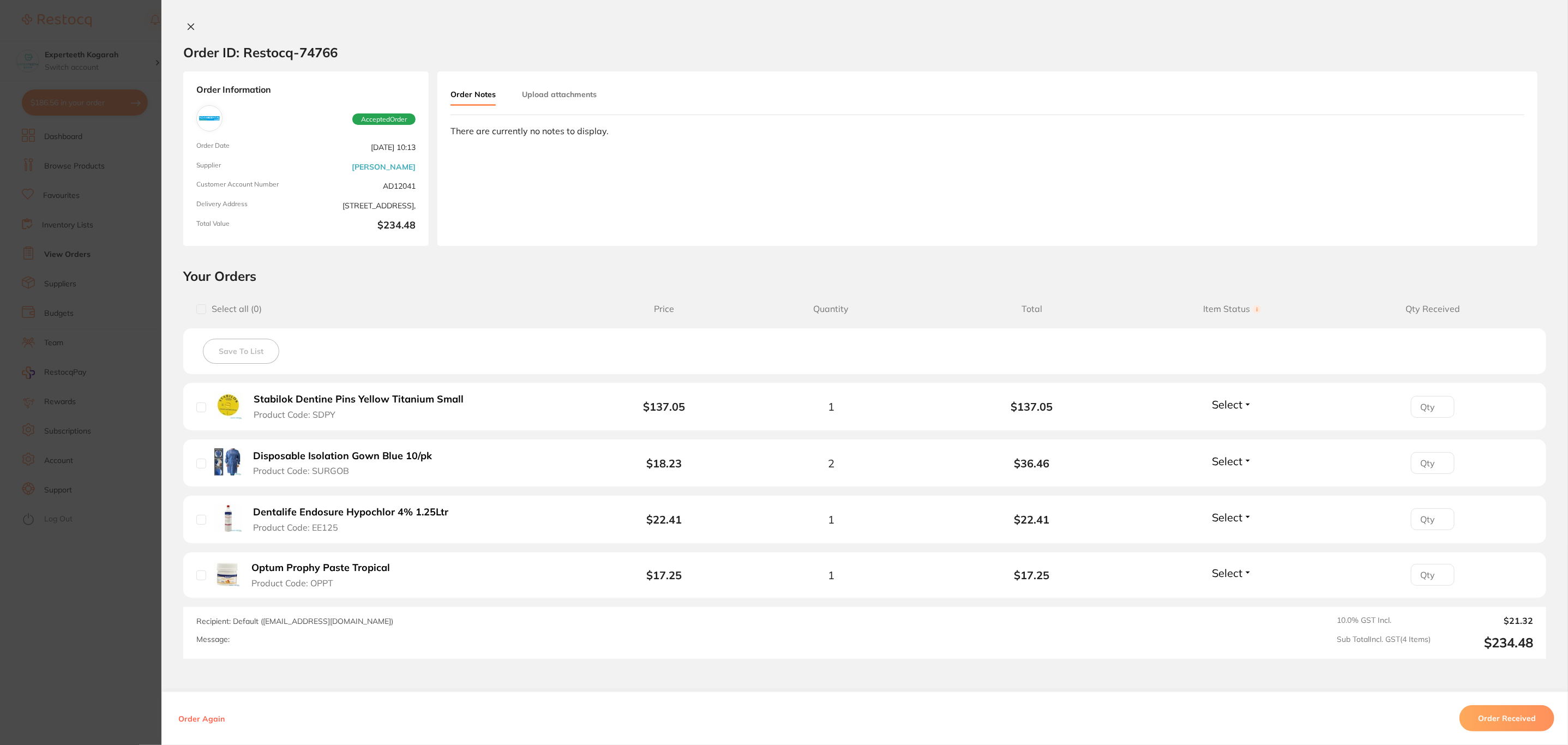
click at [76, 113] on section "Order ID: Restocq- 74766 Order Information Accepted Order Order Date [DATE] 10:…" at bounding box center [784, 372] width 1568 height 745
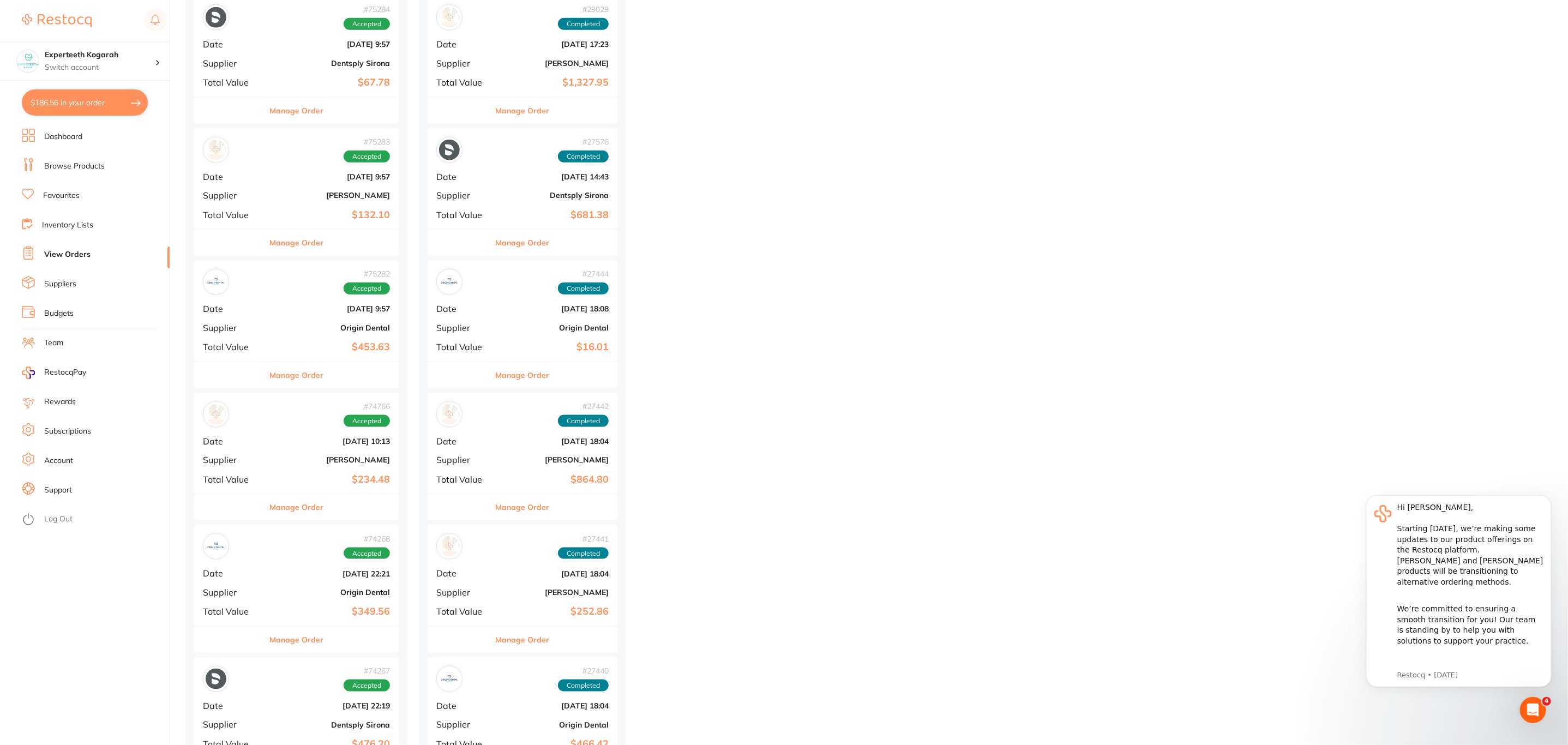
click at [113, 92] on button "$186.56 in your order" at bounding box center [85, 102] width 126 height 26
